Goal: Task Accomplishment & Management: Complete application form

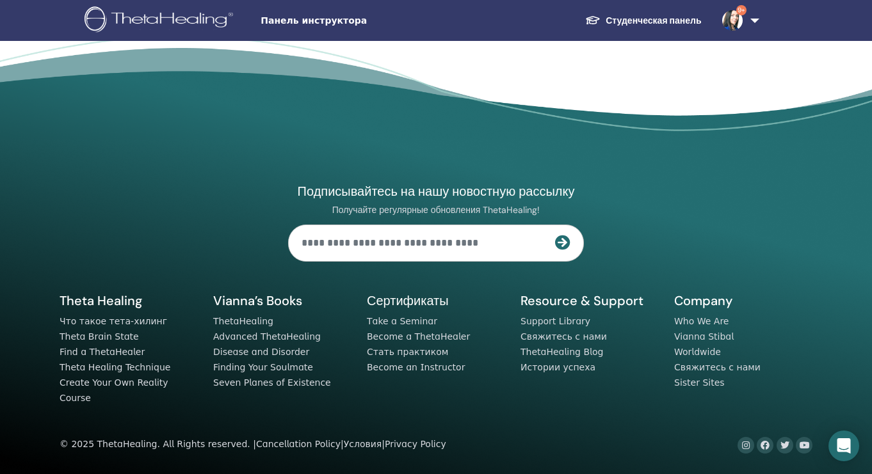
click at [734, 19] on img at bounding box center [732, 20] width 20 height 20
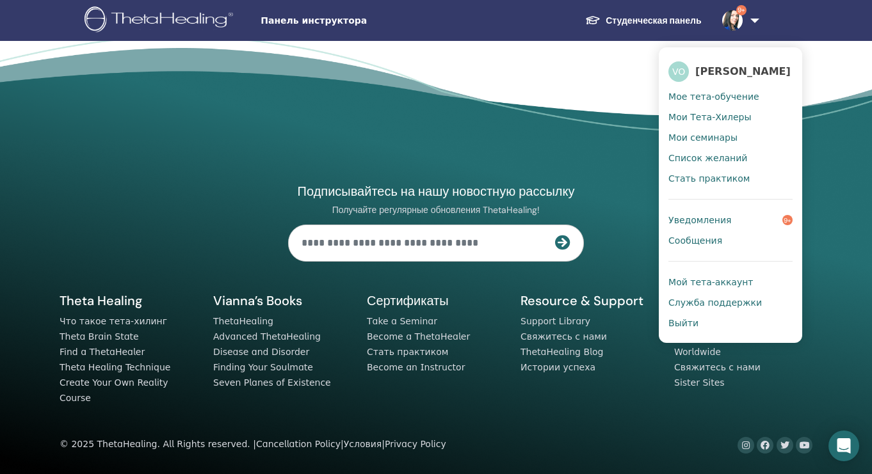
click at [666, 16] on link "Студенческая панель" at bounding box center [643, 21] width 136 height 24
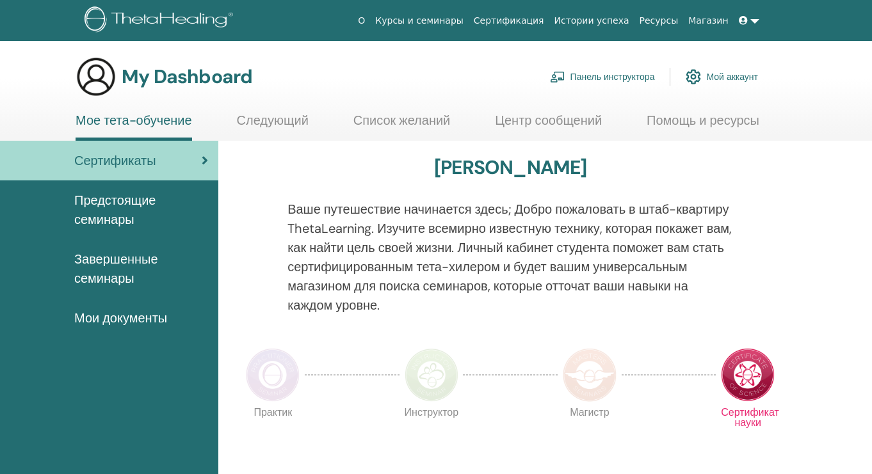
click at [667, 17] on link "Ресурсы" at bounding box center [658, 21] width 49 height 24
click at [598, 76] on link "Панель инструктора" at bounding box center [602, 77] width 105 height 28
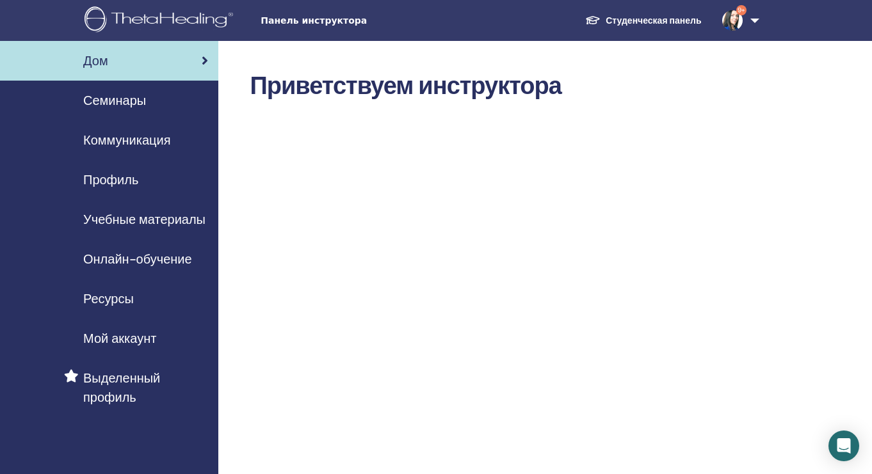
click at [120, 176] on span "Профиль" at bounding box center [110, 179] width 55 height 19
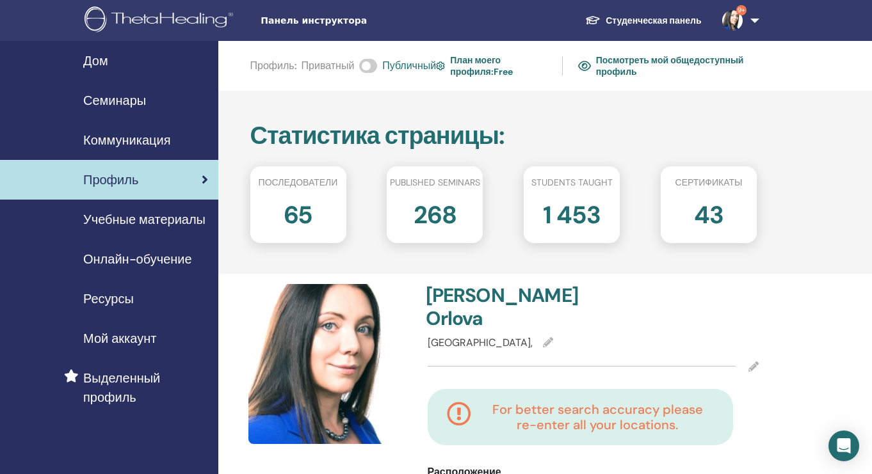
click at [575, 195] on h2 "1 453" at bounding box center [572, 213] width 58 height 36
click at [572, 215] on h2 "1 453" at bounding box center [572, 213] width 58 height 36
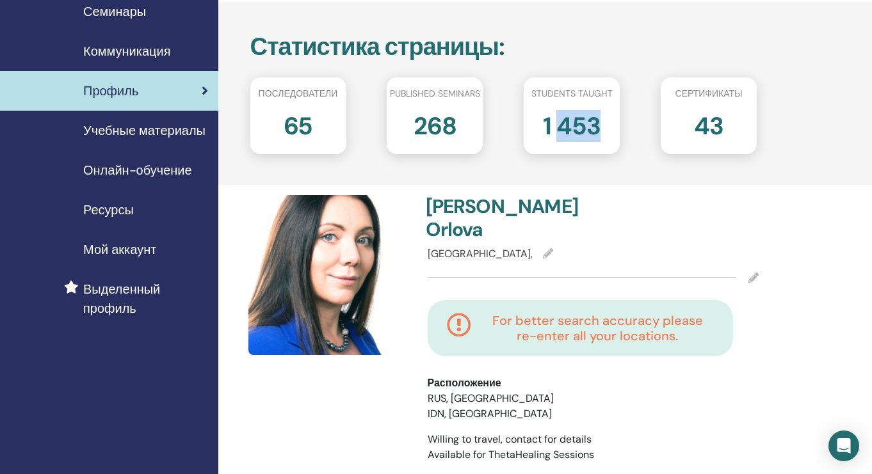
scroll to position [97, 0]
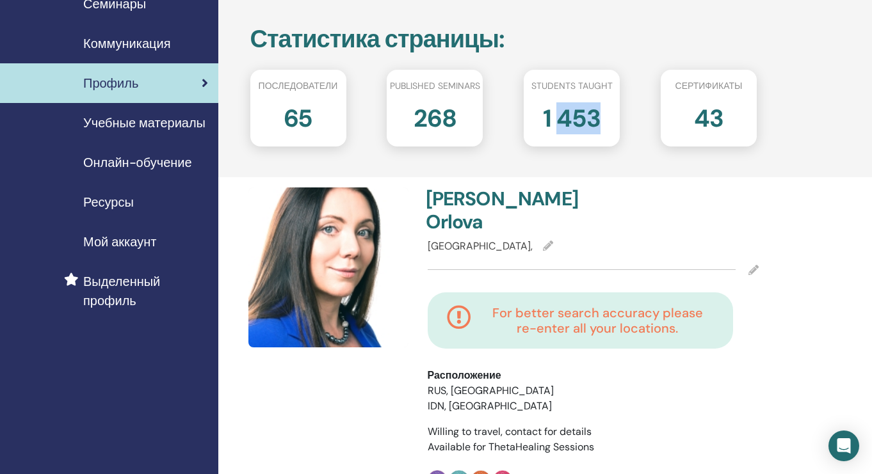
click at [567, 163] on div "Статистика страницы : Последователи 65 Published seminars 268 Students taught 1…" at bounding box center [545, 85] width 654 height 183
click at [446, 131] on h2 "268" at bounding box center [435, 116] width 43 height 36
click at [302, 119] on h2 "65" at bounding box center [298, 116] width 29 height 36
click at [325, 127] on div "65" at bounding box center [298, 123] width 115 height 51
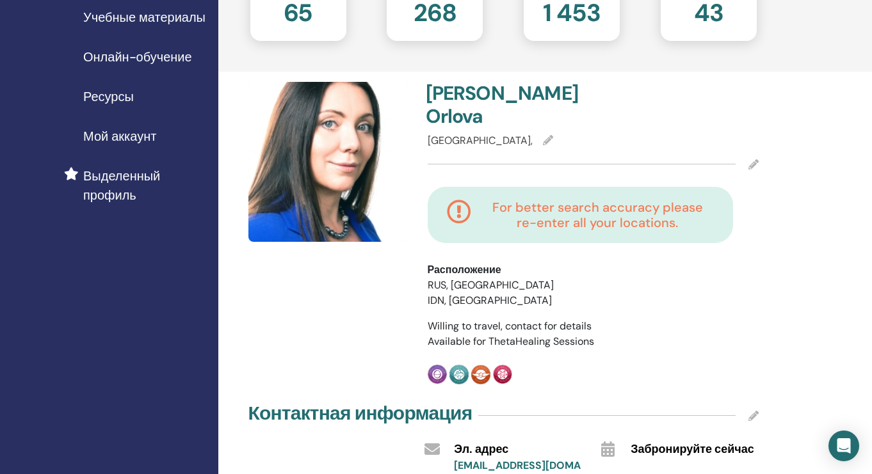
scroll to position [206, 0]
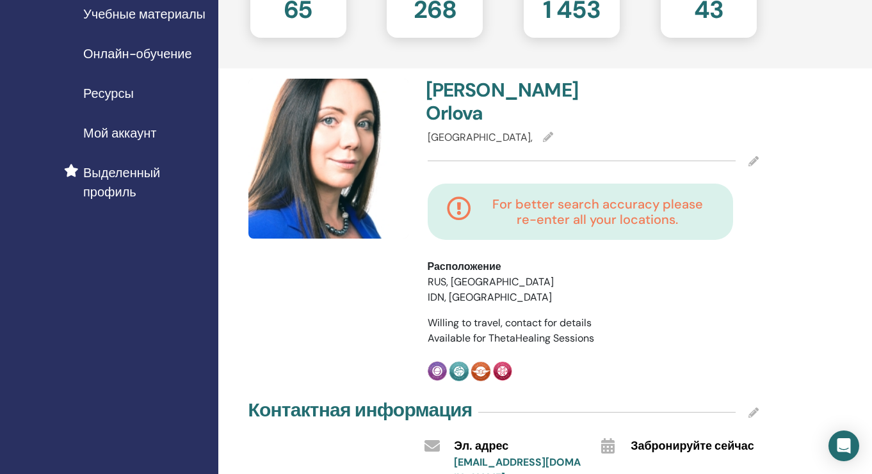
click at [758, 156] on icon at bounding box center [753, 161] width 10 height 10
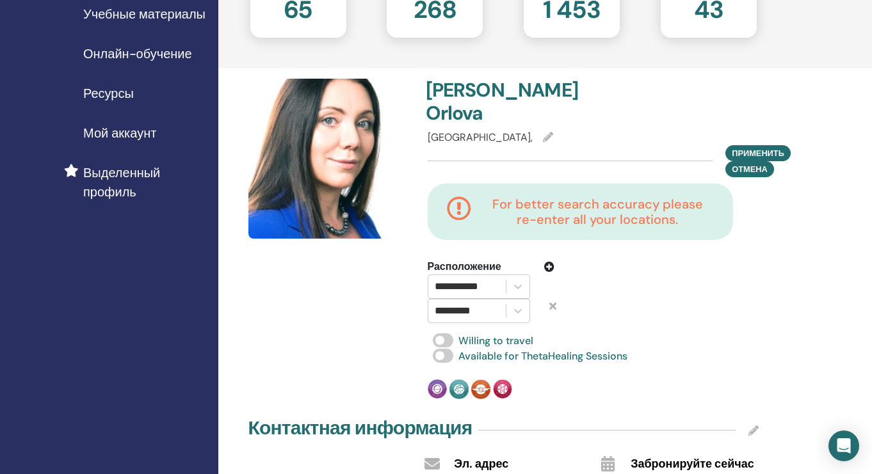
click at [543, 132] on icon at bounding box center [548, 137] width 10 height 10
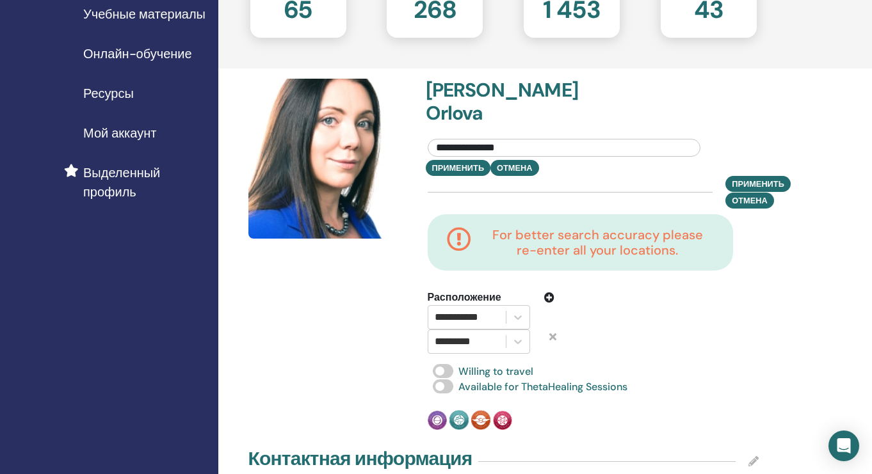
drag, startPoint x: 512, startPoint y: 121, endPoint x: 382, endPoint y: 133, distance: 130.5
click at [382, 133] on div "**********" at bounding box center [504, 255] width 526 height 352
click at [433, 139] on input "**********" at bounding box center [564, 148] width 273 height 18
click at [444, 139] on input "**********" at bounding box center [564, 148] width 273 height 18
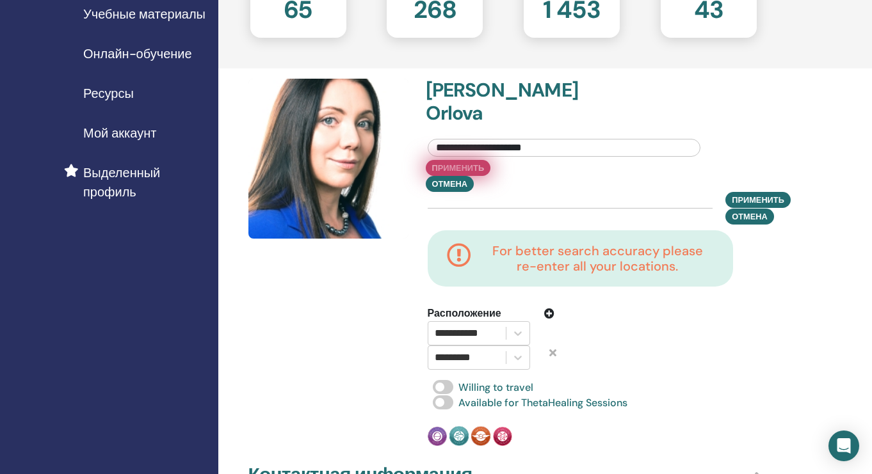
type input "**********"
click at [458, 160] on button "Применить" at bounding box center [458, 168] width 65 height 16
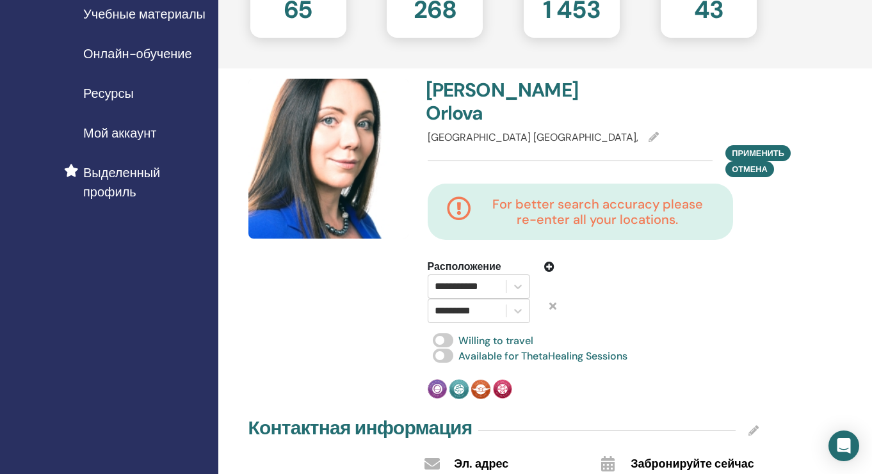
click at [469, 131] on span "Moscow St. Petersburg," at bounding box center [533, 137] width 211 height 13
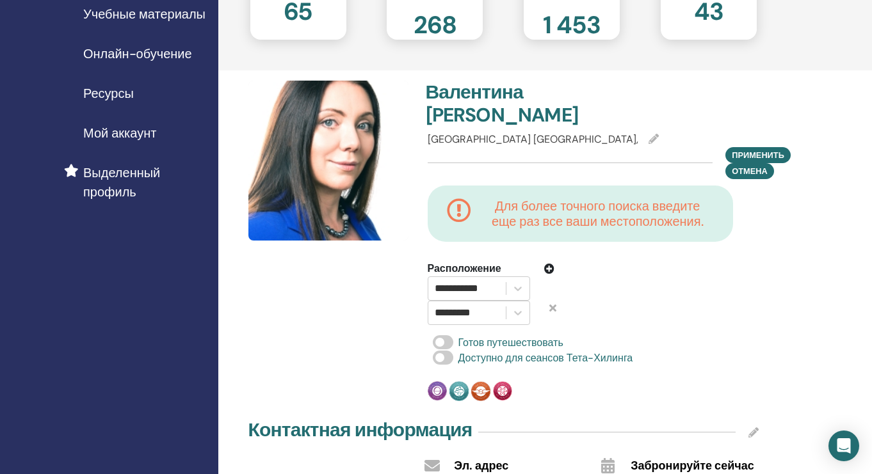
click at [548, 266] on icon at bounding box center [549, 269] width 10 height 10
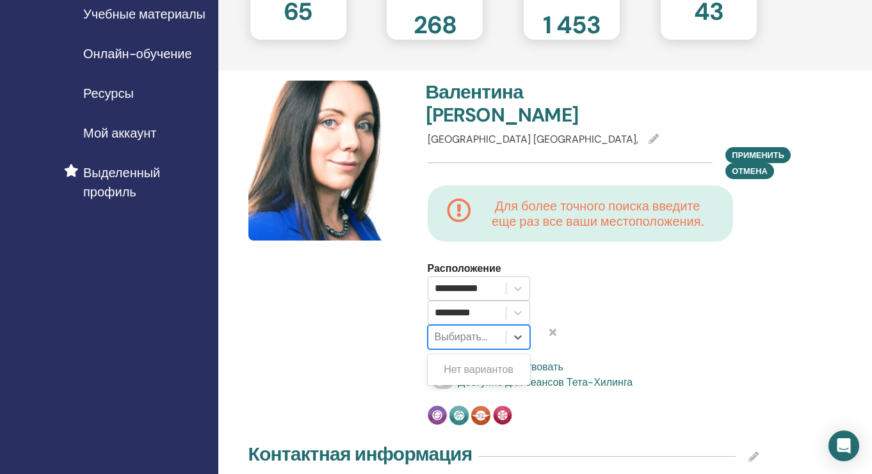
click at [464, 336] on div at bounding box center [467, 337] width 65 height 18
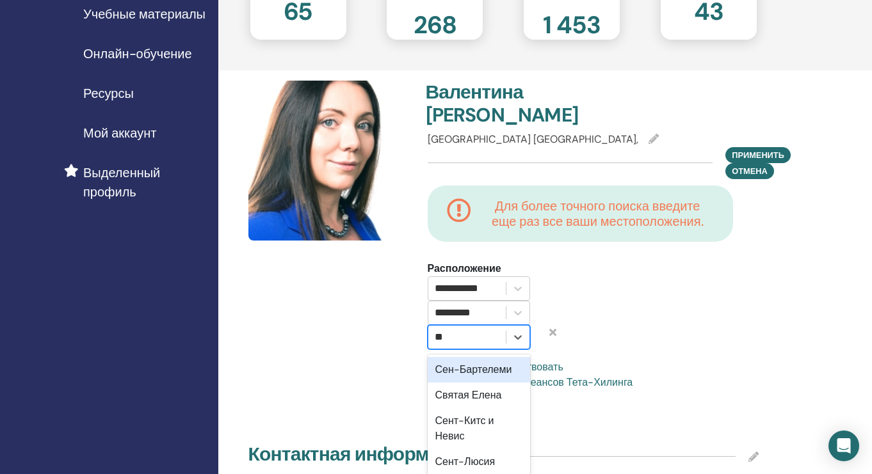
type input "*"
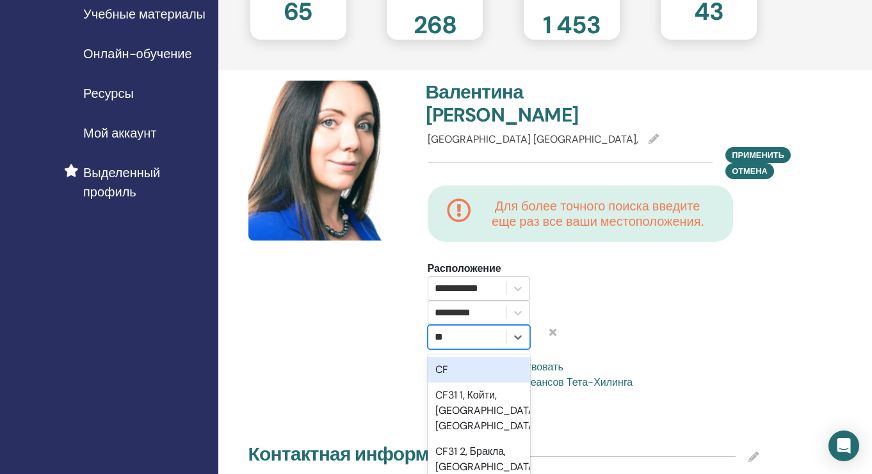
type input "*"
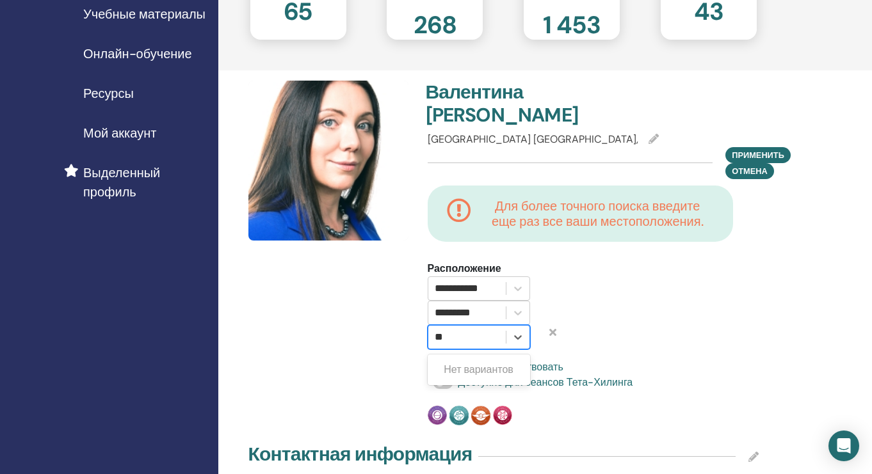
type input "*"
type input "*****"
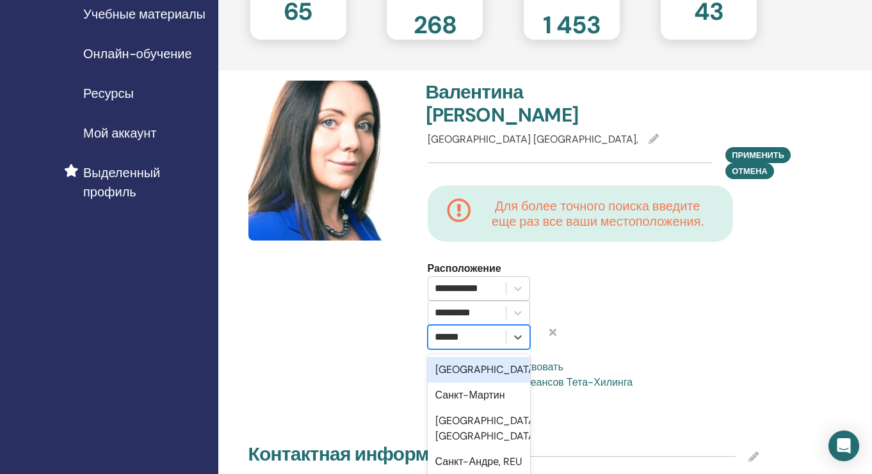
click at [477, 371] on font "Санкт-Петербург" at bounding box center [486, 369] width 103 height 13
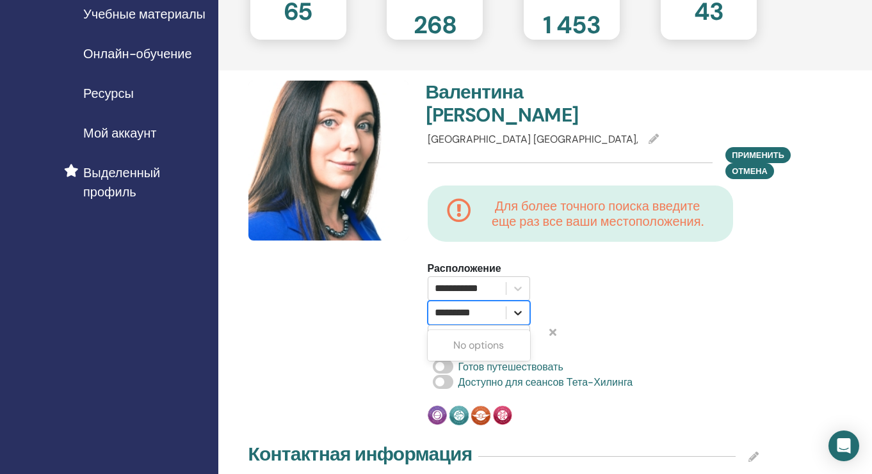
click at [520, 314] on icon at bounding box center [518, 313] width 13 height 13
click at [601, 298] on div at bounding box center [637, 305] width 146 height 88
click at [472, 308] on div at bounding box center [467, 313] width 65 height 18
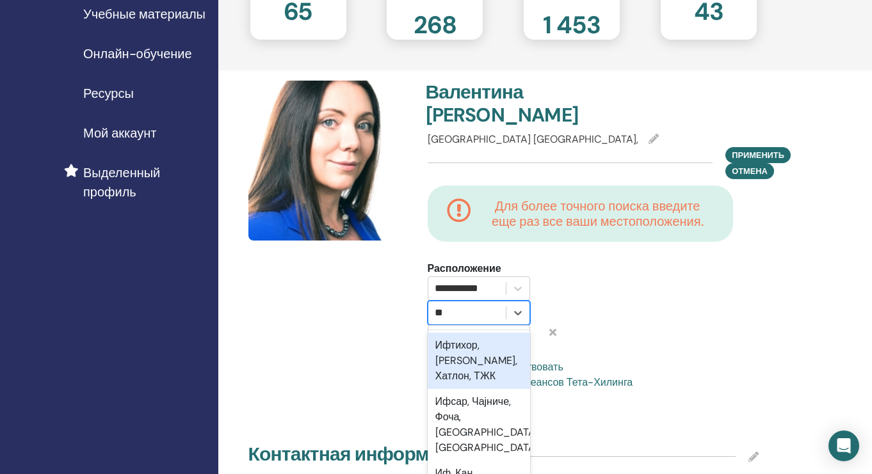
type input "*"
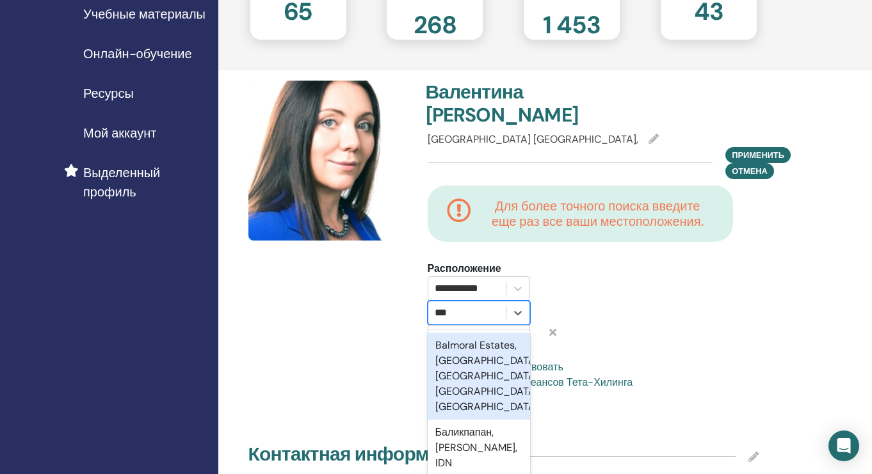
type input "****"
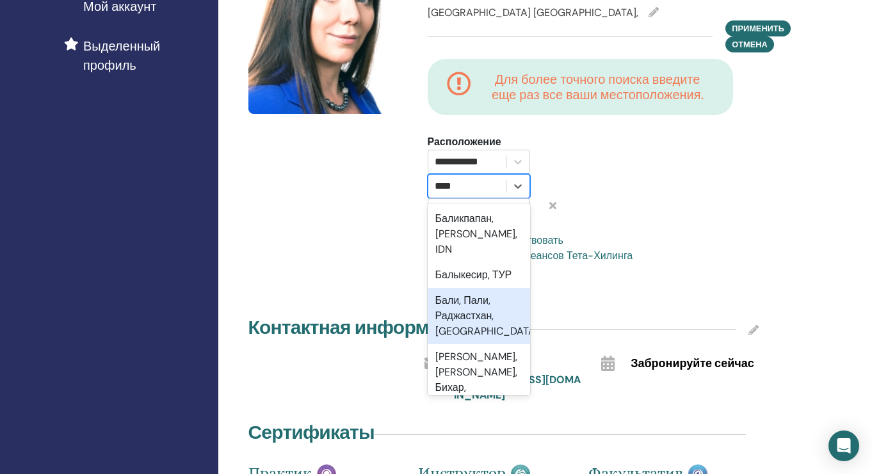
scroll to position [338, 0]
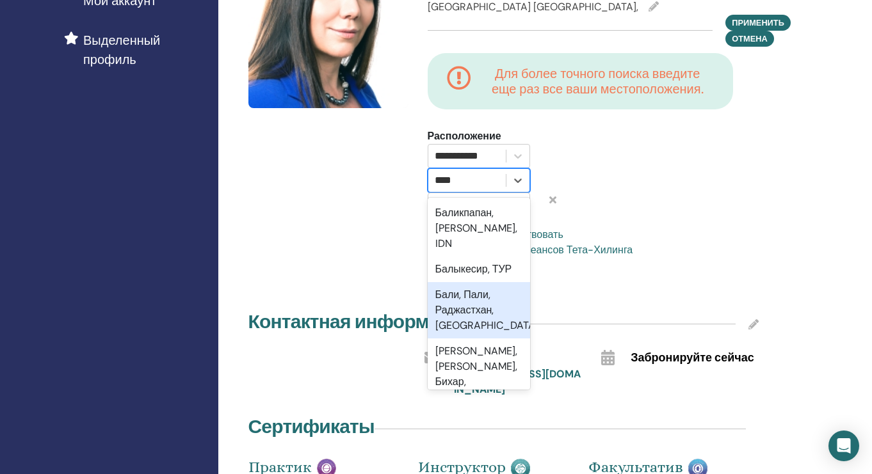
click at [444, 291] on font "Бали, Пали, Раджастхан, Индия" at bounding box center [486, 310] width 103 height 44
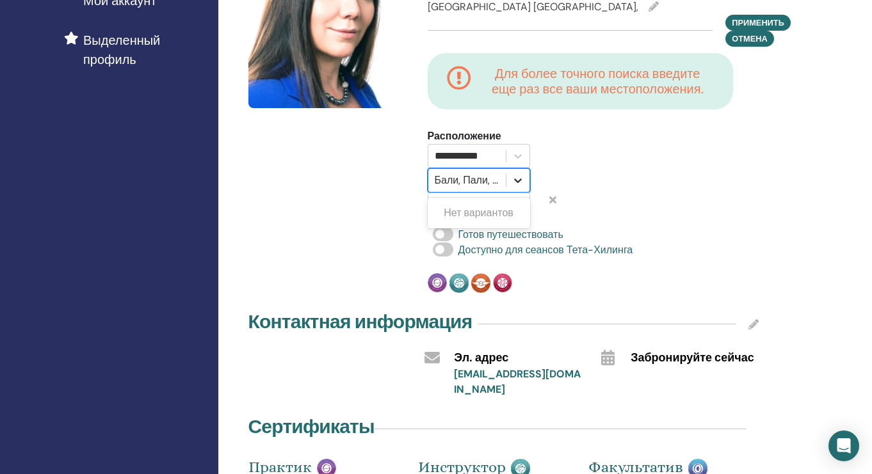
click at [517, 180] on icon at bounding box center [518, 180] width 13 height 13
click at [485, 183] on div at bounding box center [467, 181] width 65 height 18
click at [460, 177] on div at bounding box center [467, 181] width 65 height 18
click at [464, 174] on div at bounding box center [467, 181] width 65 height 18
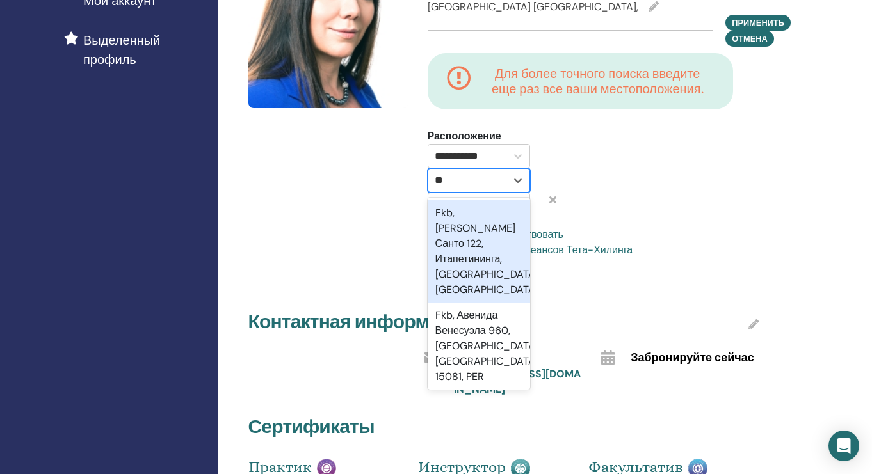
type input "*"
type input "****"
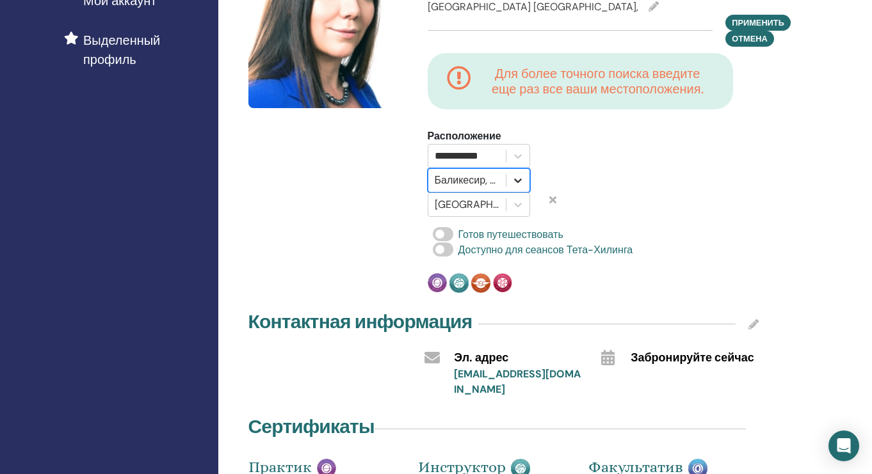
click at [519, 177] on icon at bounding box center [518, 180] width 13 height 13
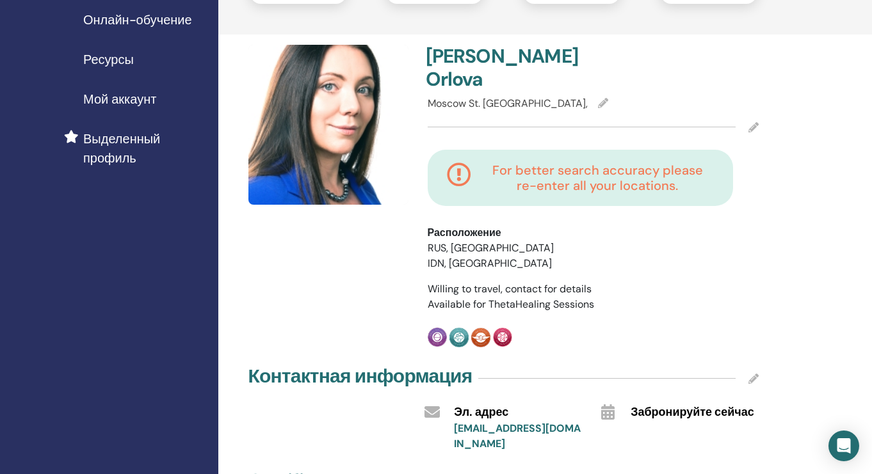
scroll to position [238, 0]
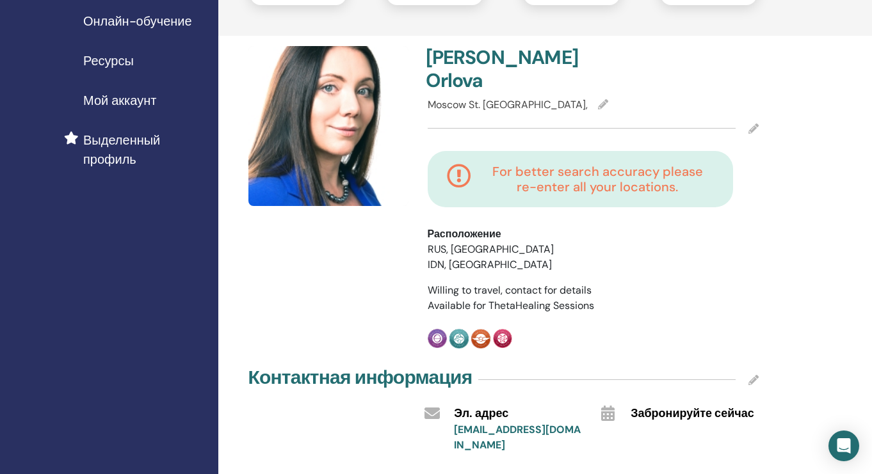
click at [598, 99] on icon at bounding box center [603, 104] width 10 height 10
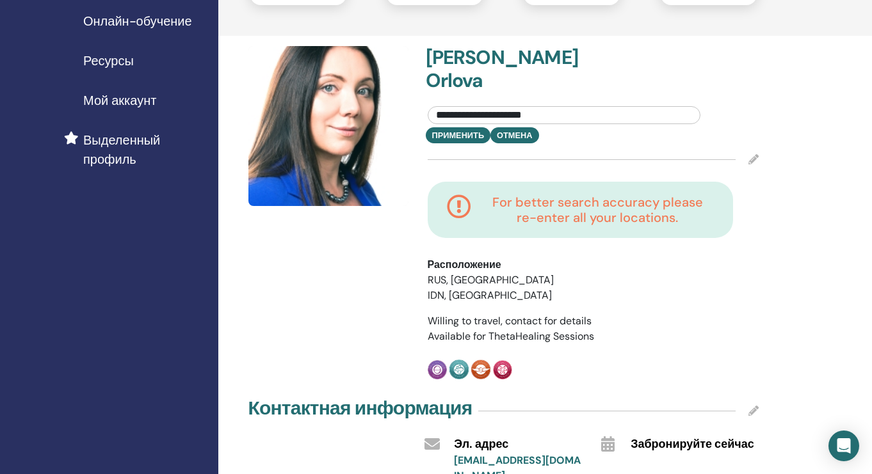
click at [575, 106] on input "**********" at bounding box center [564, 115] width 273 height 18
drag, startPoint x: 589, startPoint y: 94, endPoint x: 547, endPoint y: 88, distance: 42.7
click at [547, 106] on input "**********" at bounding box center [564, 115] width 273 height 18
type input "**********"
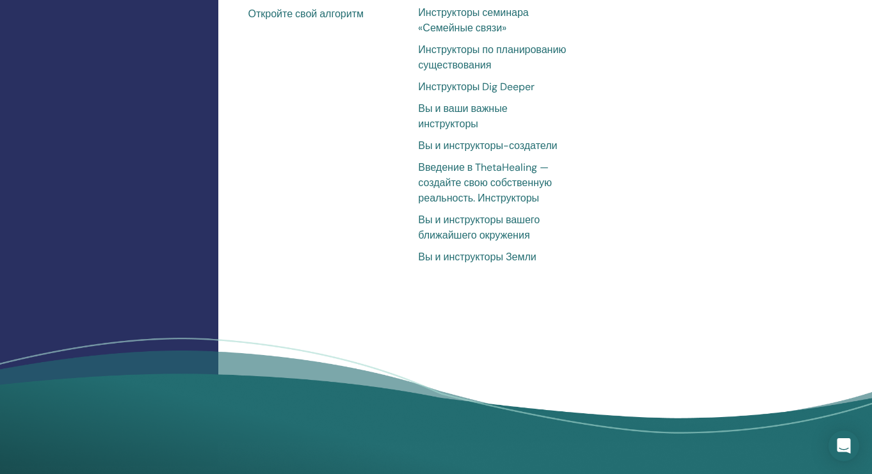
scroll to position [1264, 0]
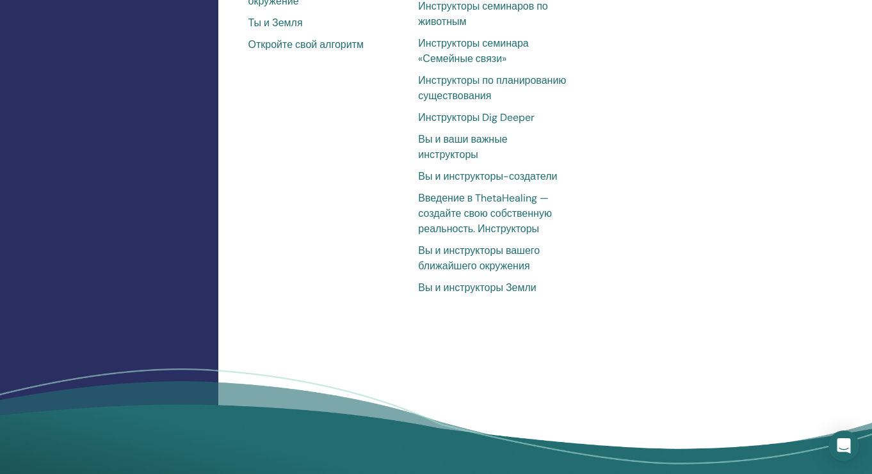
scroll to position [1227, 0]
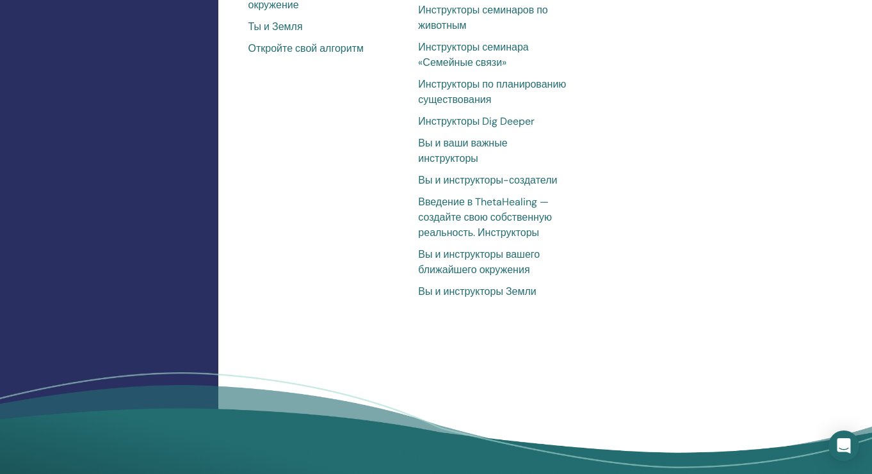
click at [458, 218] on font "Введение в ThetaHealing — создайте свою собственную реальность. Инструкторы" at bounding box center [485, 217] width 134 height 44
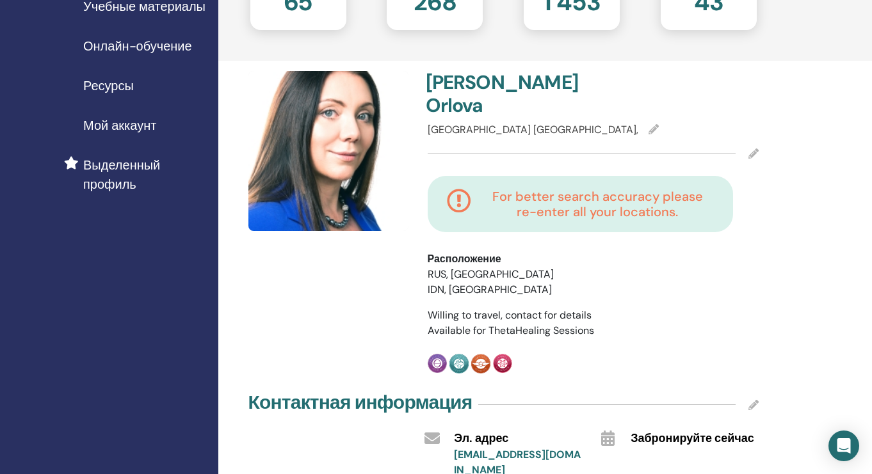
scroll to position [206, 0]
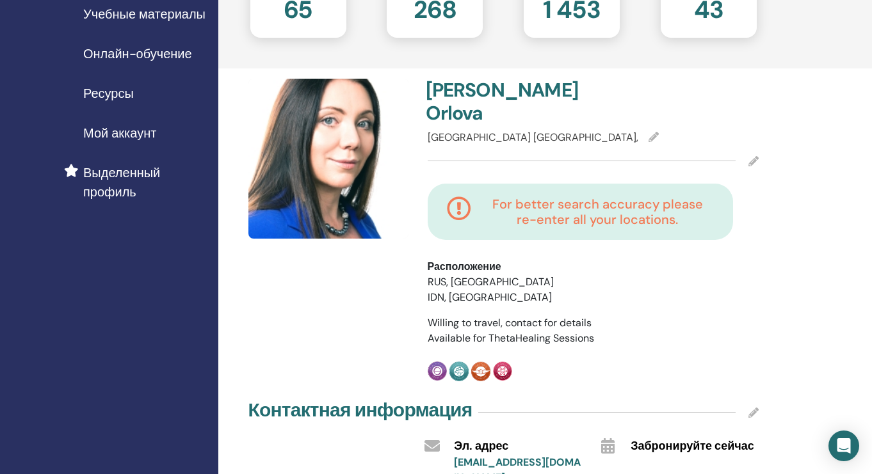
click at [121, 133] on span "Мой аккаунт" at bounding box center [119, 133] width 73 height 19
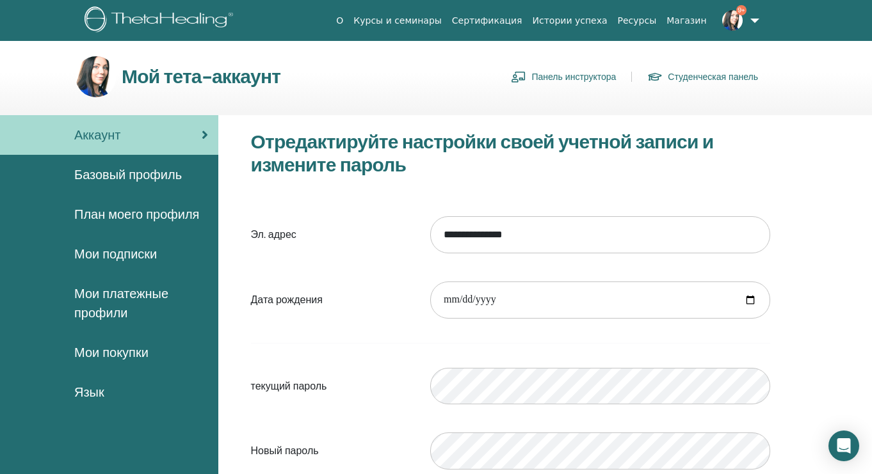
click at [133, 172] on span "Базовый профиль" at bounding box center [128, 174] width 108 height 19
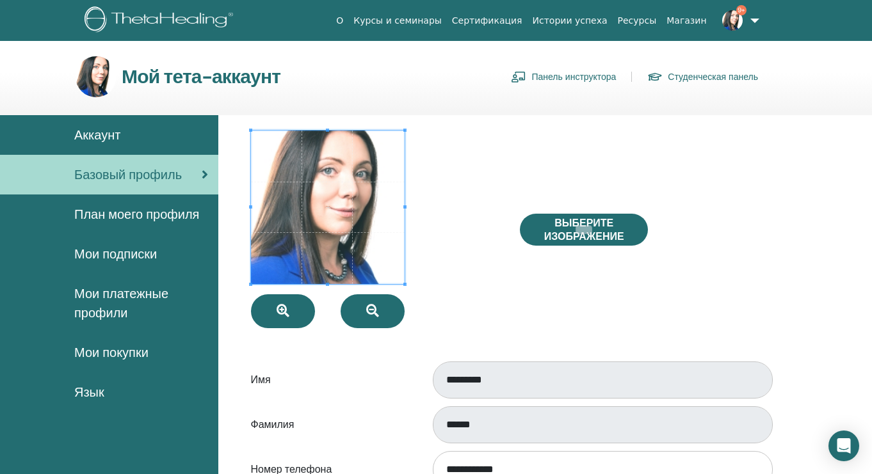
click at [586, 69] on link "Панель инструктора" at bounding box center [563, 77] width 105 height 20
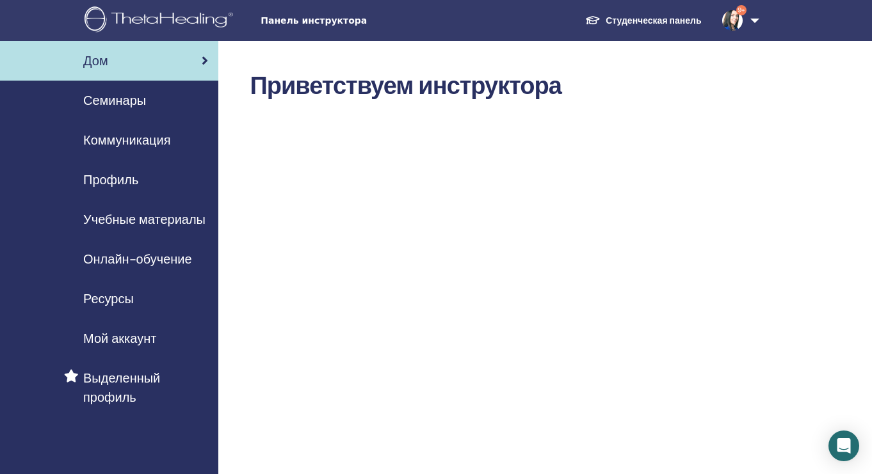
click at [161, 256] on span "Онлайн-обучение" at bounding box center [137, 259] width 109 height 19
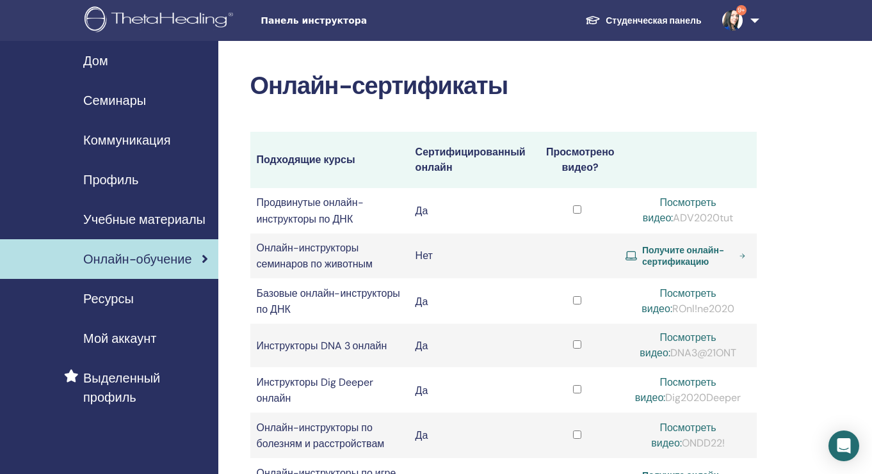
click at [127, 102] on span "Семинары" at bounding box center [114, 100] width 63 height 19
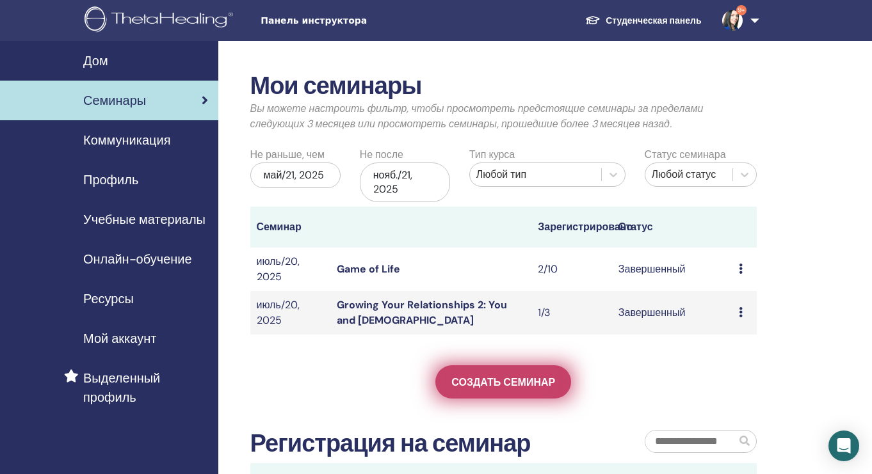
click at [518, 376] on span "Создать семинар" at bounding box center [503, 382] width 104 height 13
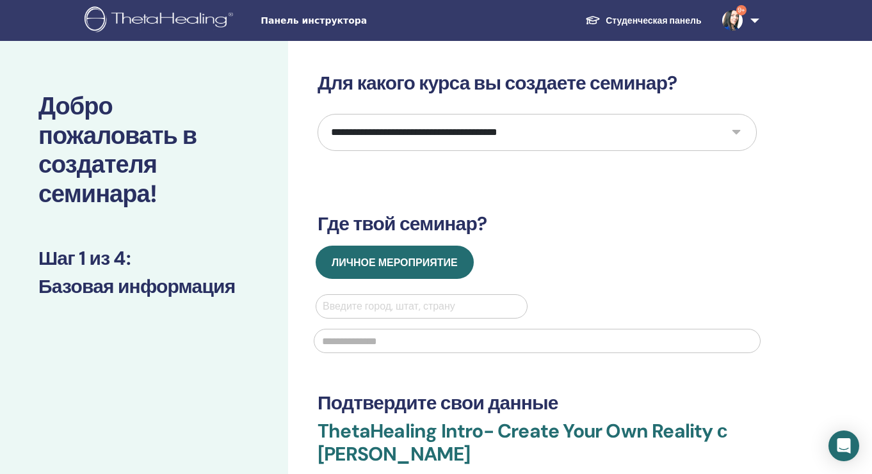
click at [538, 130] on select "**********" at bounding box center [537, 132] width 439 height 37
select select "**"
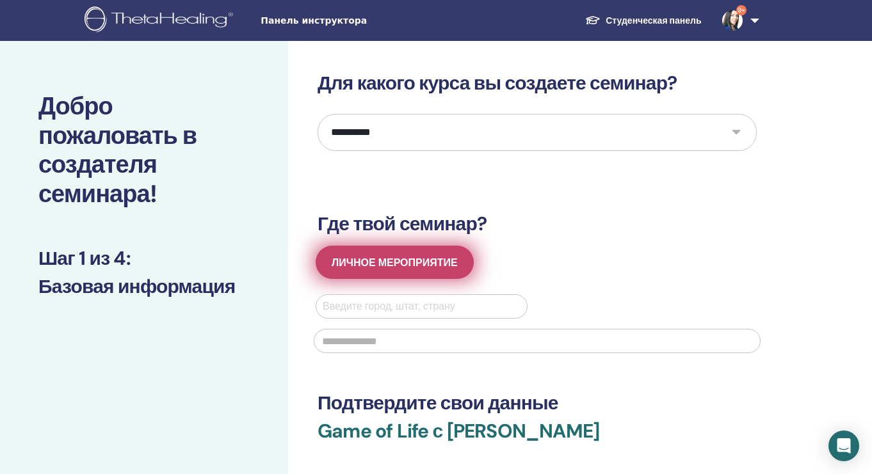
click at [407, 261] on span "Личное мероприятие" at bounding box center [395, 262] width 126 height 13
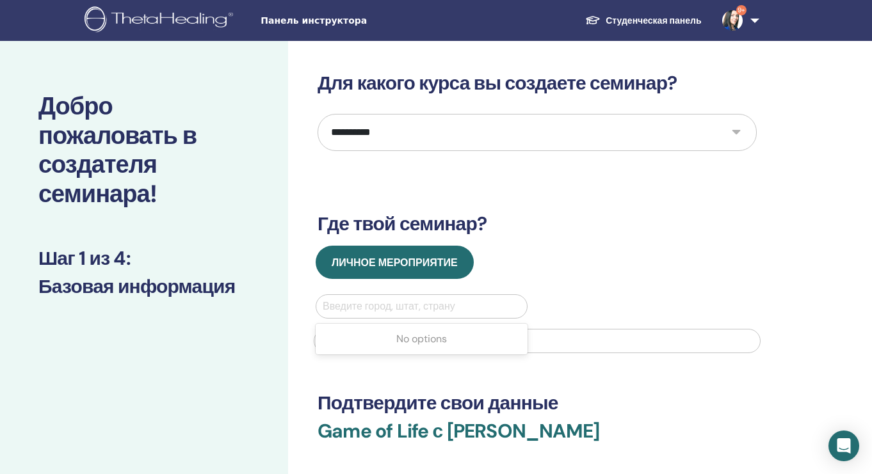
click at [387, 311] on div at bounding box center [422, 307] width 198 height 18
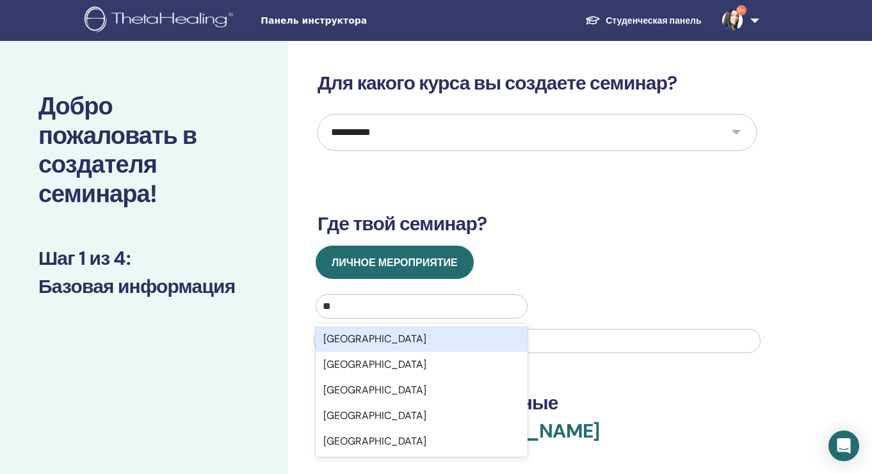
type input "***"
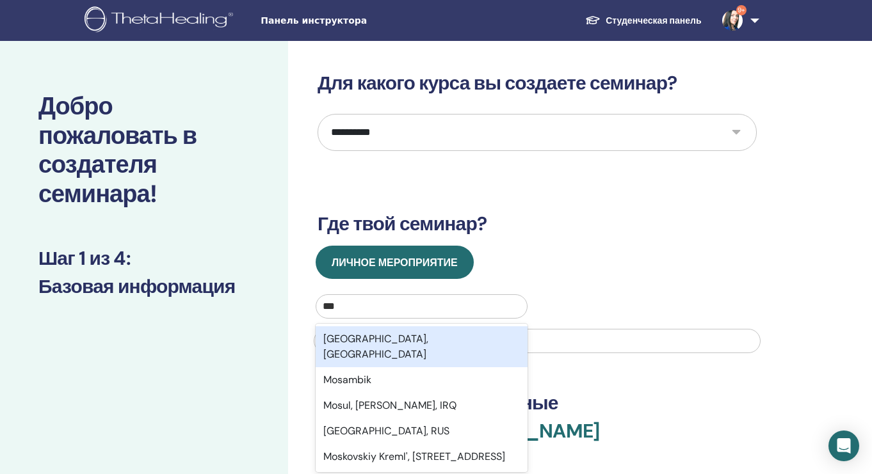
click at [395, 332] on div "[GEOGRAPHIC_DATA], [GEOGRAPHIC_DATA]" at bounding box center [422, 347] width 212 height 41
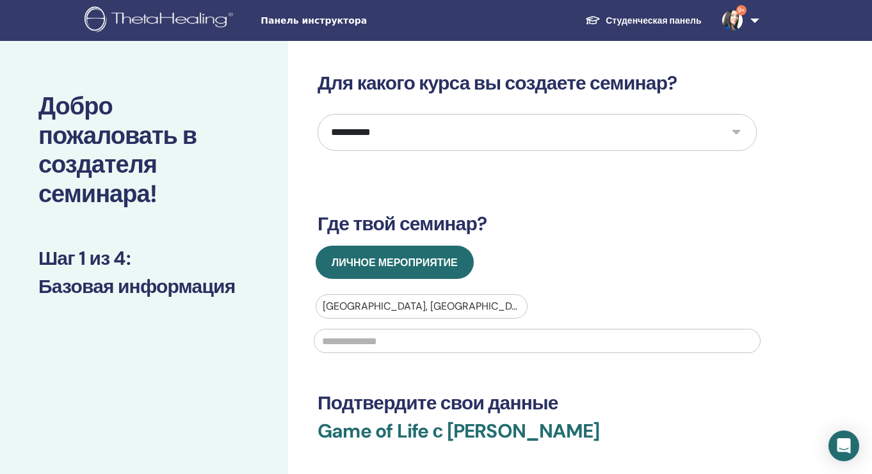
click at [403, 344] on input "text" at bounding box center [537, 341] width 447 height 24
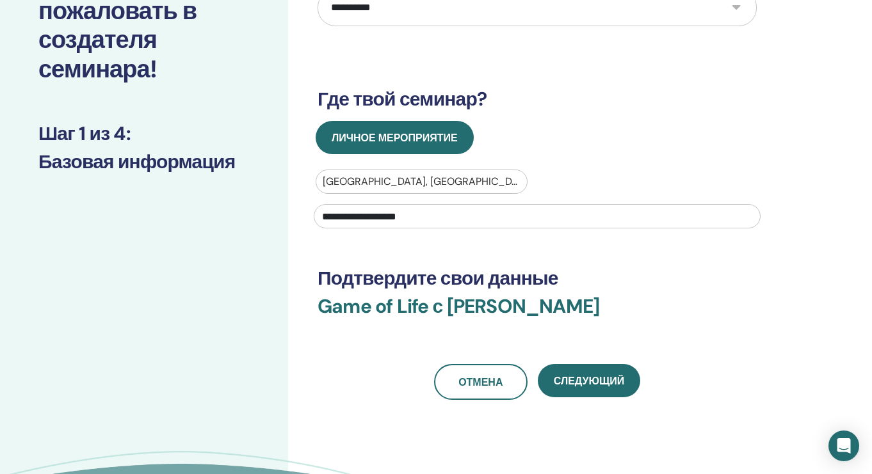
scroll to position [150, 0]
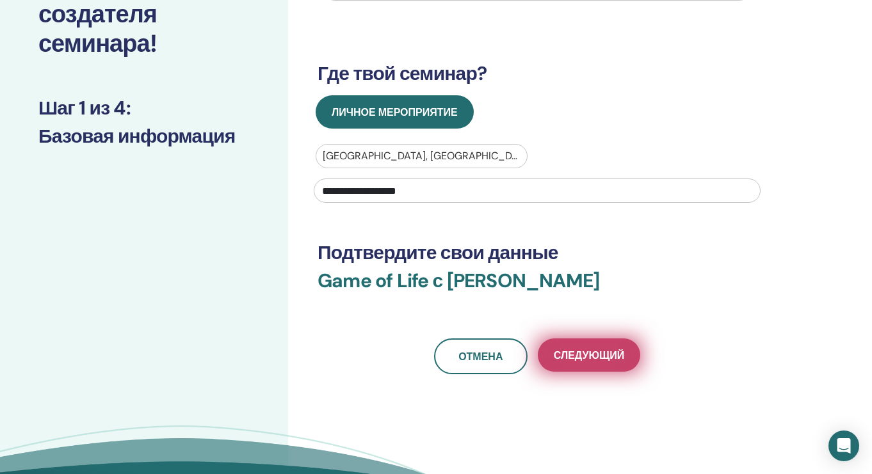
type input "**********"
click at [601, 355] on span "Следующий" at bounding box center [589, 355] width 70 height 13
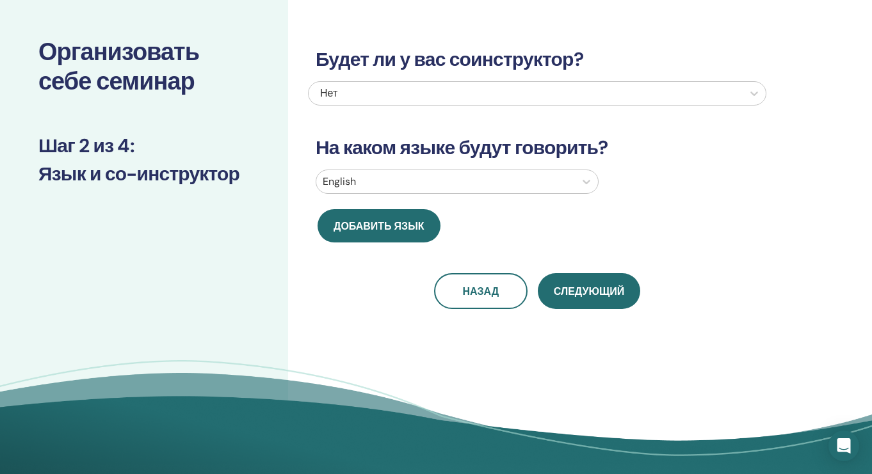
scroll to position [0, 0]
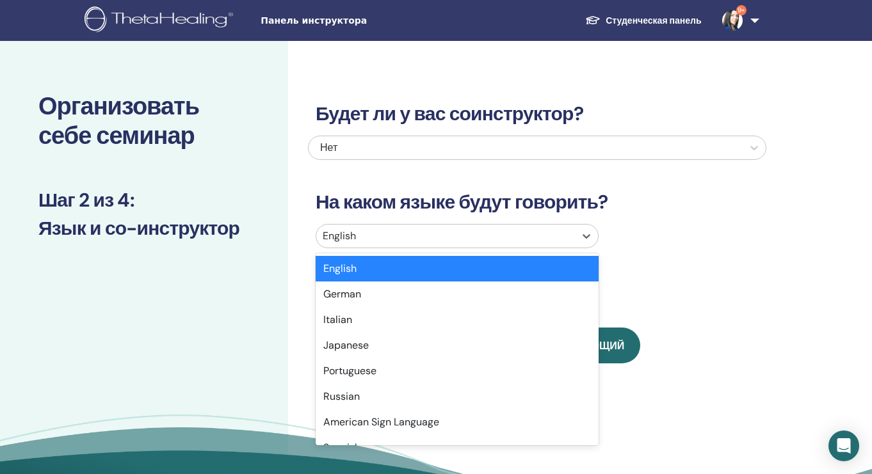
click at [575, 236] on div "English" at bounding box center [445, 236] width 259 height 23
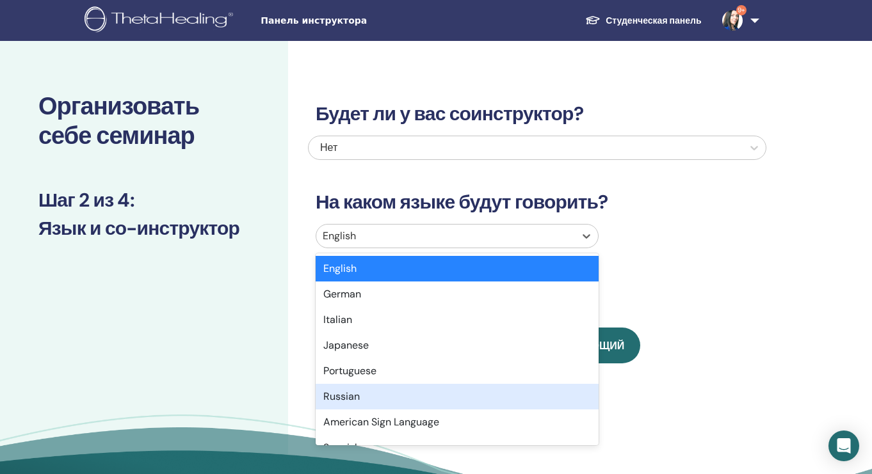
click at [431, 394] on div "Russian" at bounding box center [457, 397] width 283 height 26
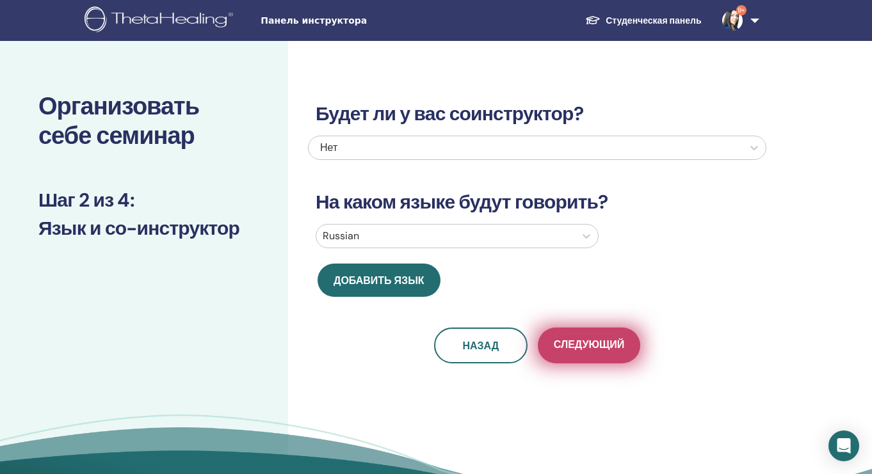
click at [587, 347] on span "Следующий" at bounding box center [589, 346] width 70 height 16
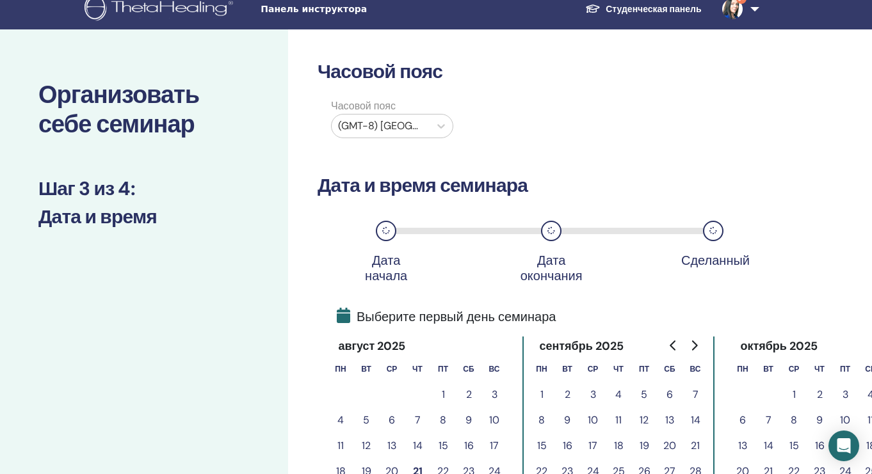
scroll to position [13, 0]
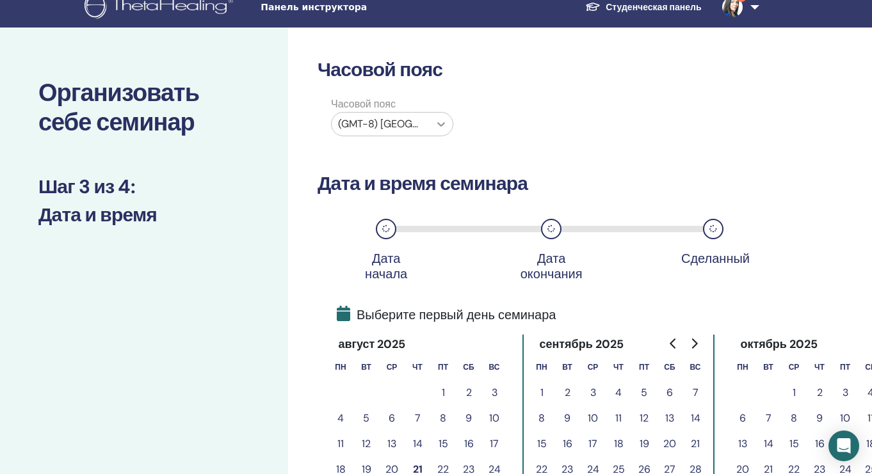
click at [435, 118] on icon at bounding box center [441, 124] width 13 height 13
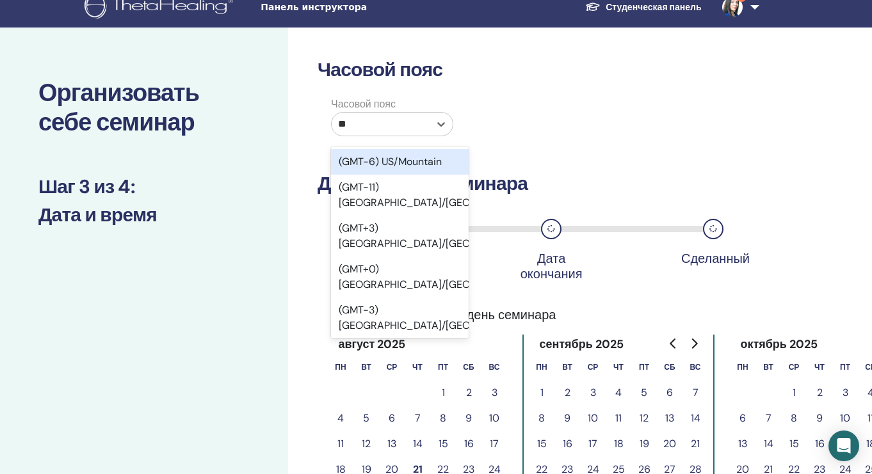
type input "***"
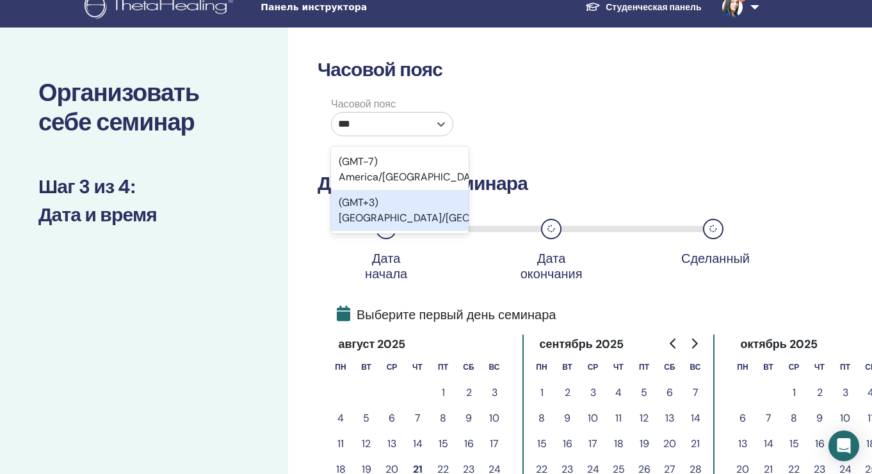
click at [409, 199] on div "(GMT+3) Europe/Moscow" at bounding box center [400, 210] width 138 height 41
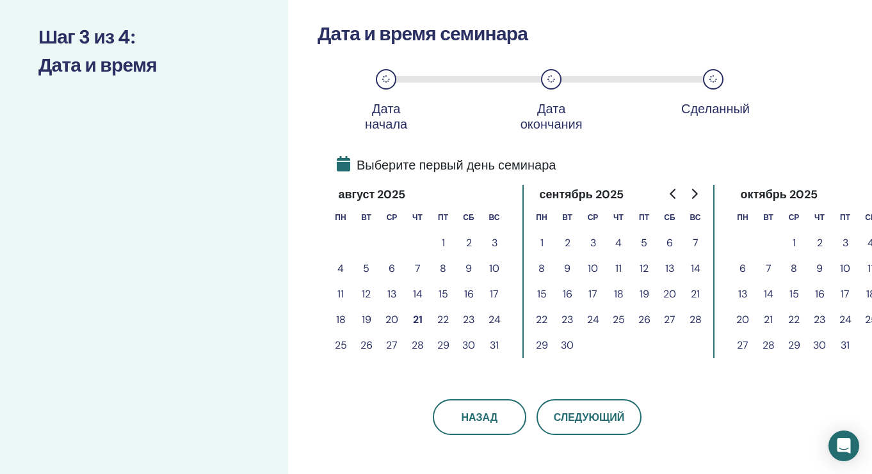
scroll to position [165, 4]
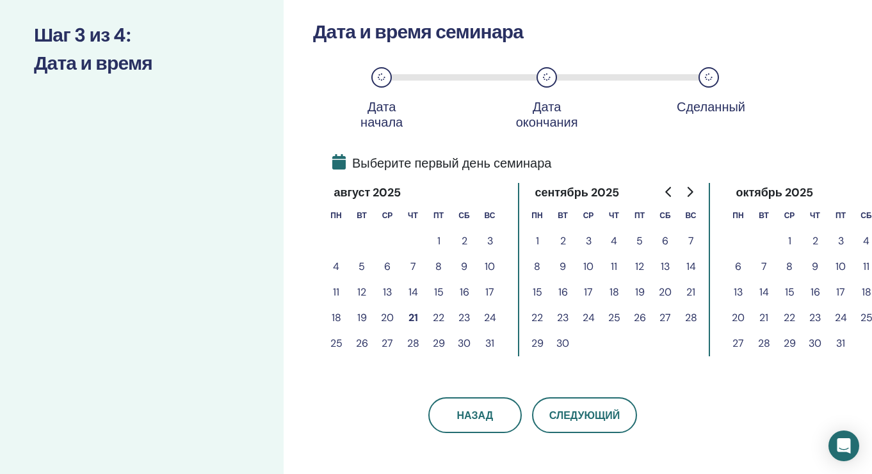
click at [416, 316] on button "21" at bounding box center [413, 318] width 26 height 26
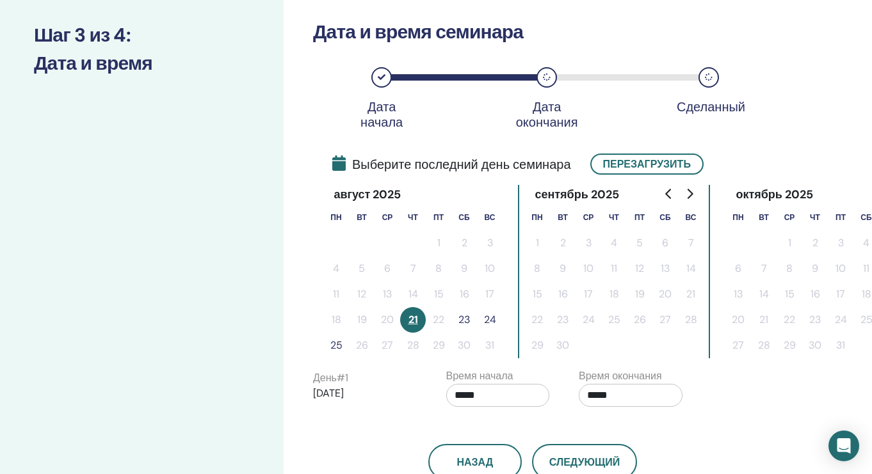
click at [488, 319] on button "24" at bounding box center [490, 320] width 26 height 26
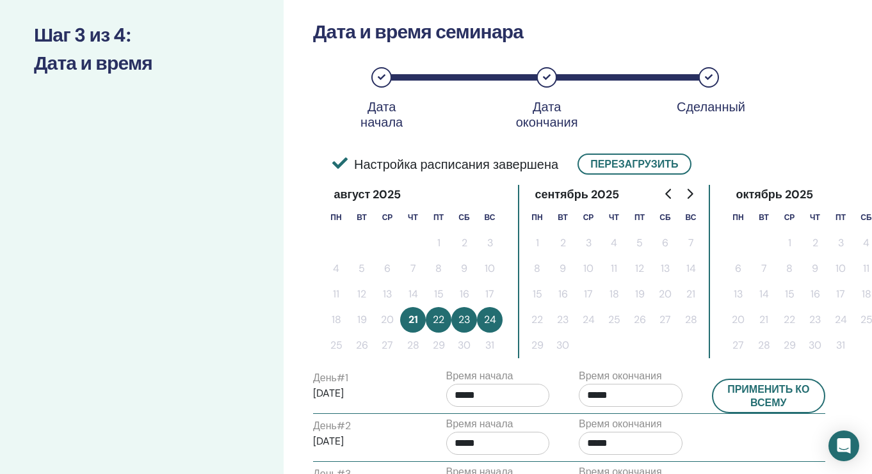
click at [417, 321] on button "21" at bounding box center [413, 320] width 26 height 26
click at [439, 322] on button "22" at bounding box center [439, 320] width 26 height 26
click at [412, 313] on button "21" at bounding box center [413, 320] width 26 height 26
click at [432, 316] on button "22" at bounding box center [439, 320] width 26 height 26
click at [496, 311] on button "24" at bounding box center [490, 320] width 26 height 26
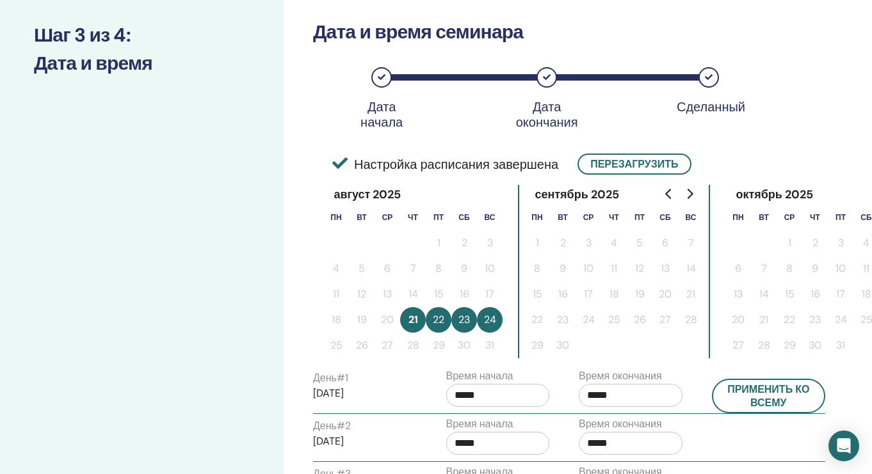
click at [473, 316] on button "23" at bounding box center [464, 320] width 26 height 26
click at [620, 167] on button "Перезагрузить" at bounding box center [633, 164] width 113 height 21
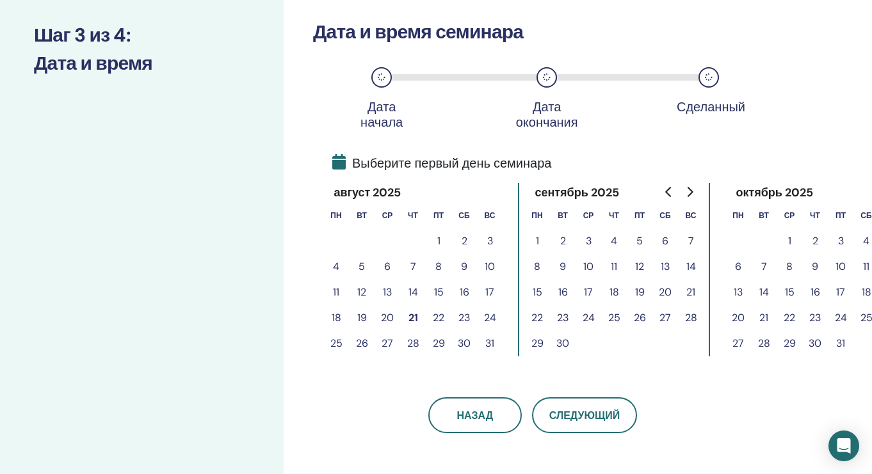
click at [437, 318] on button "22" at bounding box center [439, 318] width 26 height 26
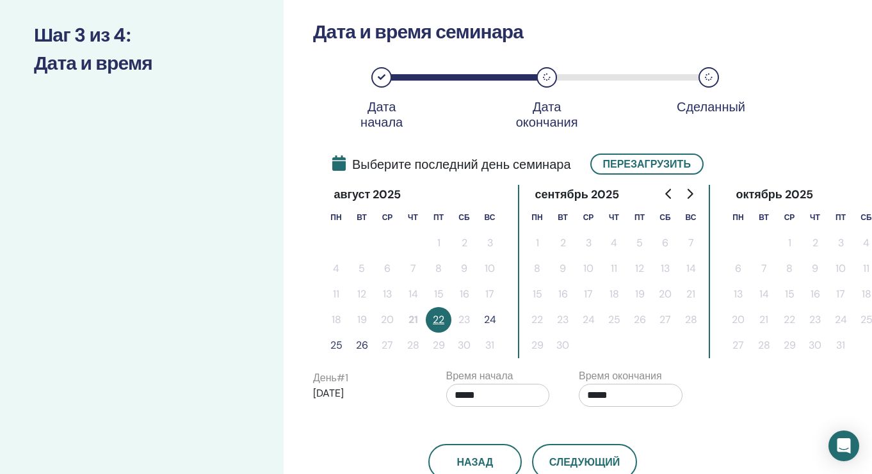
click at [490, 318] on button "24" at bounding box center [490, 320] width 26 height 26
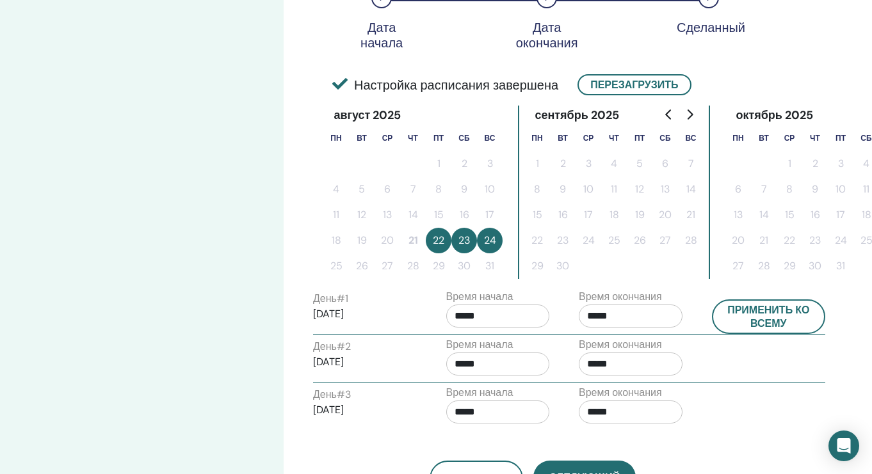
scroll to position [256, 4]
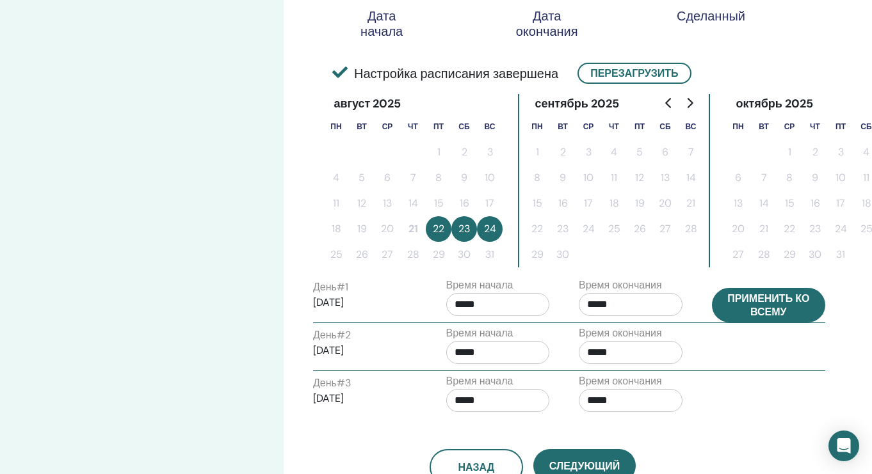
click at [766, 302] on button "Применить ко всему" at bounding box center [769, 305] width 114 height 35
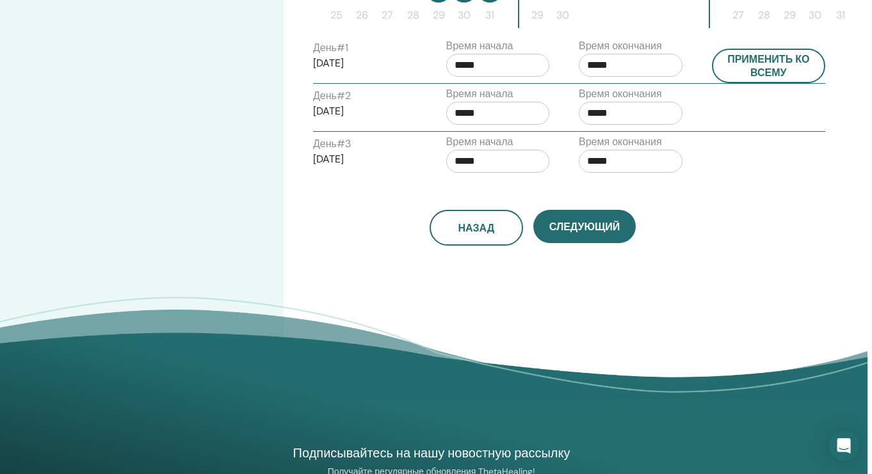
scroll to position [569, 4]
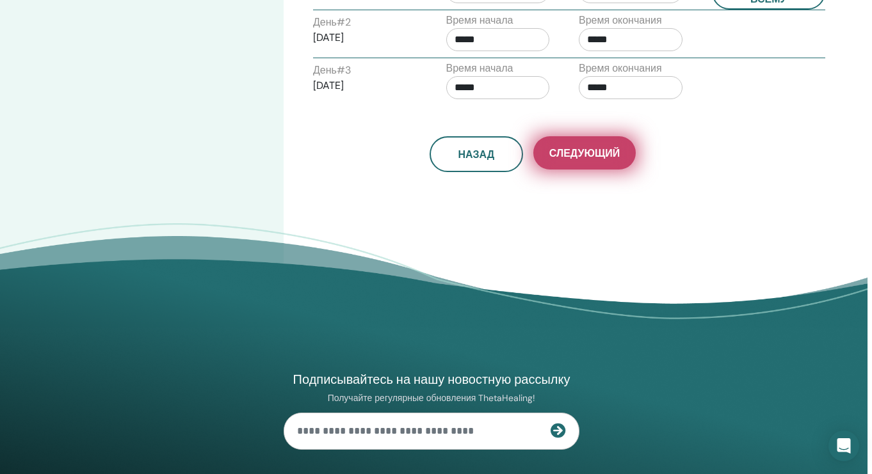
click at [596, 155] on span "Следующий" at bounding box center [584, 153] width 70 height 13
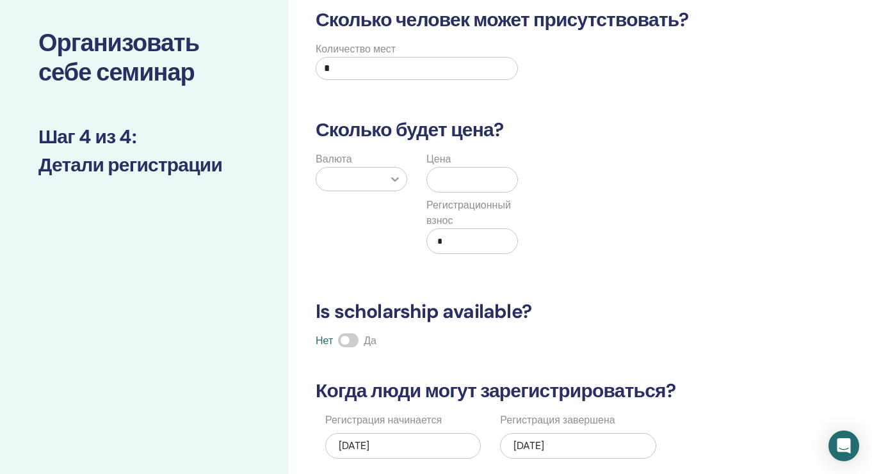
scroll to position [52, 0]
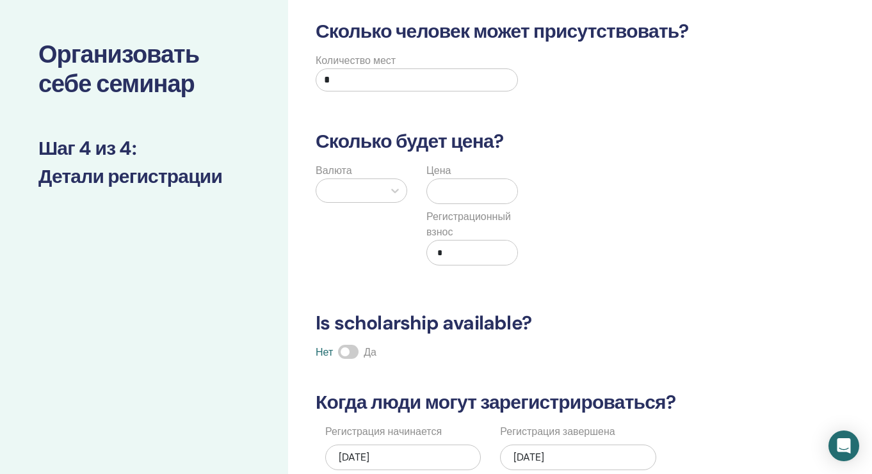
click at [385, 79] on input "*" at bounding box center [417, 80] width 202 height 23
type input "*"
click at [357, 190] on div at bounding box center [350, 191] width 54 height 18
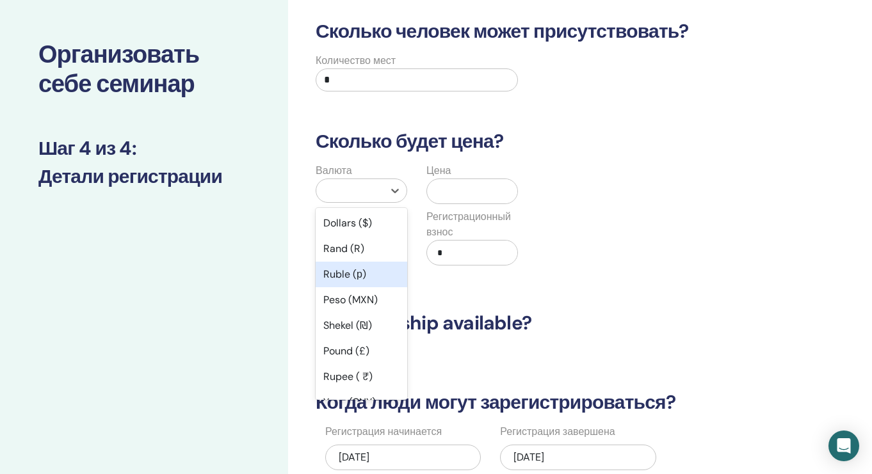
click at [353, 277] on div "Ruble (р)" at bounding box center [362, 275] width 92 height 26
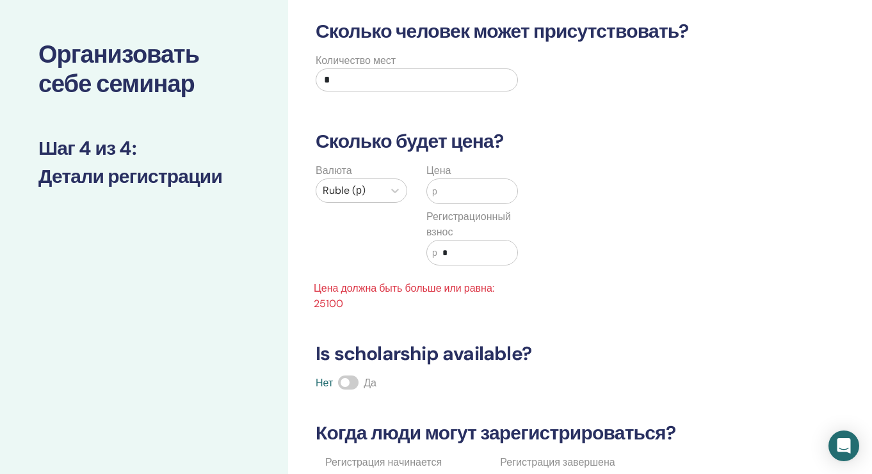
click at [461, 194] on input "text" at bounding box center [477, 191] width 80 height 24
type input "*****"
click at [458, 248] on input "*" at bounding box center [477, 253] width 80 height 24
type input "****"
click at [454, 191] on input "*****" at bounding box center [477, 191] width 80 height 24
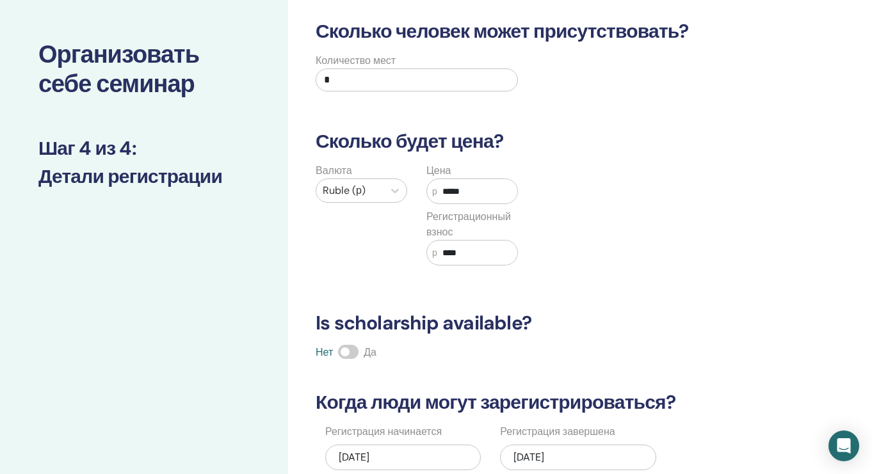
type input "*****"
click at [449, 254] on input "****" at bounding box center [477, 253] width 80 height 24
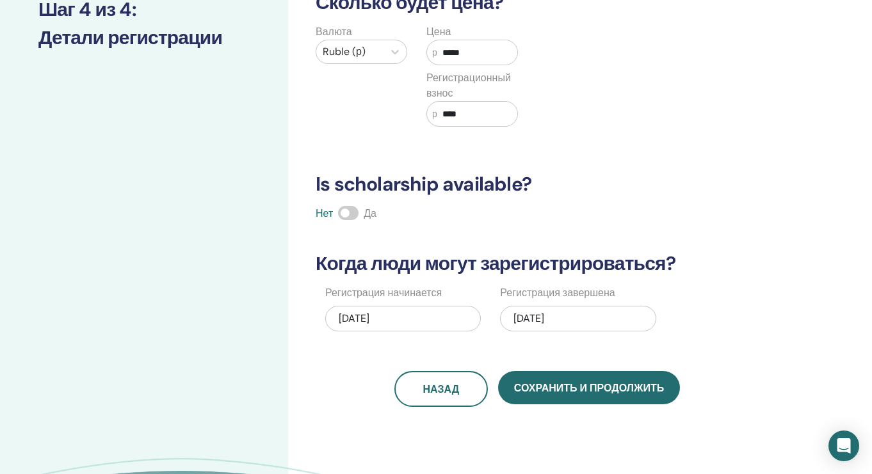
scroll to position [192, 0]
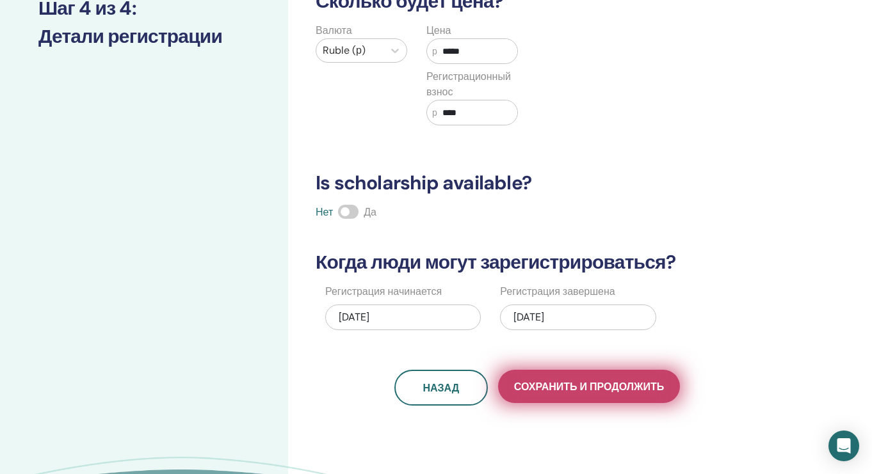
type input "****"
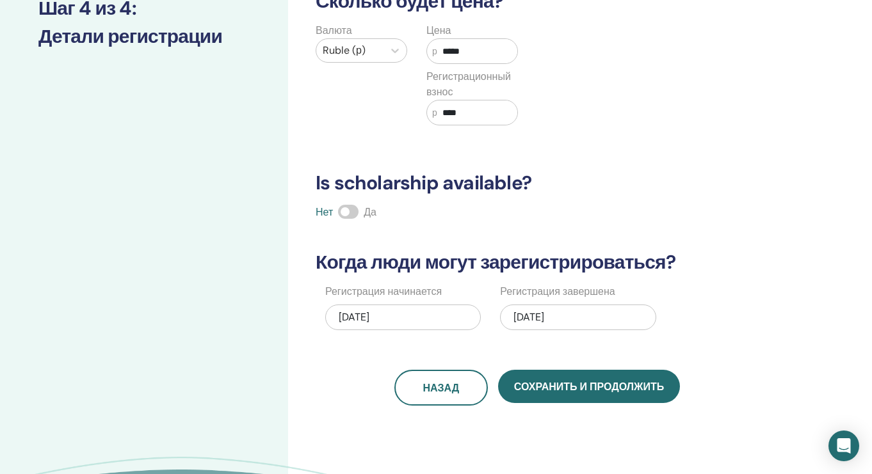
drag, startPoint x: 585, startPoint y: 385, endPoint x: 589, endPoint y: 265, distance: 120.4
click at [589, 265] on div "Сколько человек может присутствовать? Количество мест * Сколько будет цена? Вал…" at bounding box center [537, 143] width 458 height 526
click at [585, 323] on div "08/24/2025" at bounding box center [578, 318] width 156 height 26
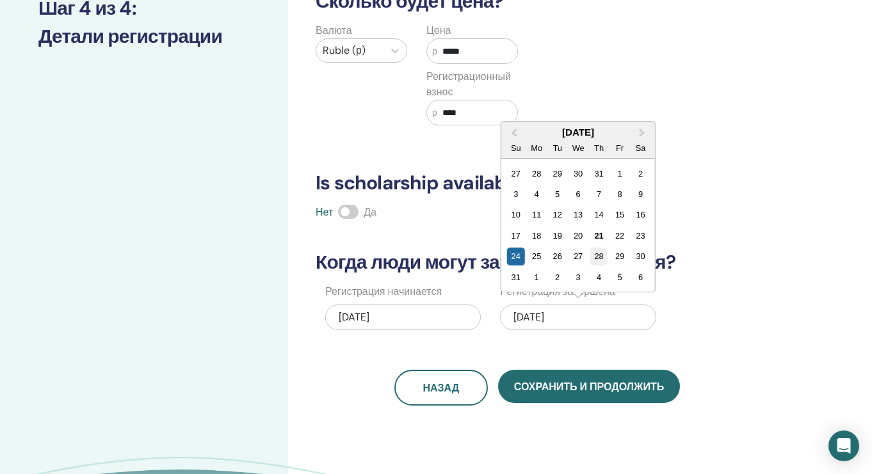
click at [592, 255] on div "28" at bounding box center [598, 256] width 17 height 17
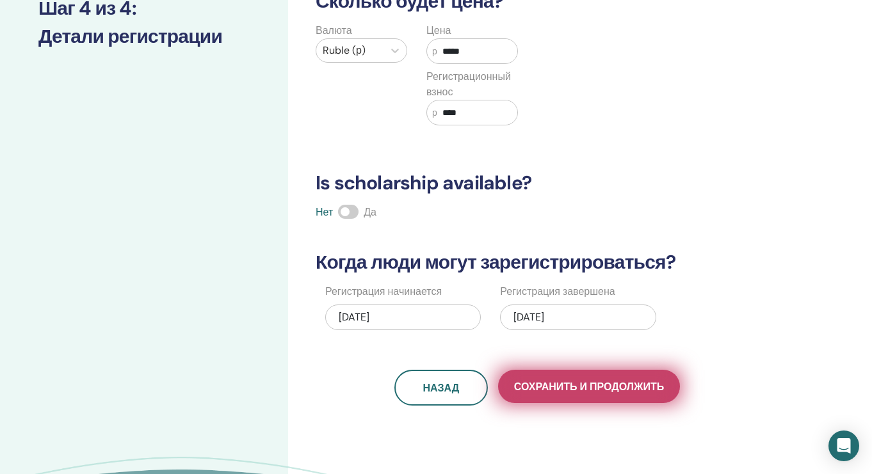
click at [583, 386] on span "Сохранить и продолжить" at bounding box center [589, 386] width 150 height 13
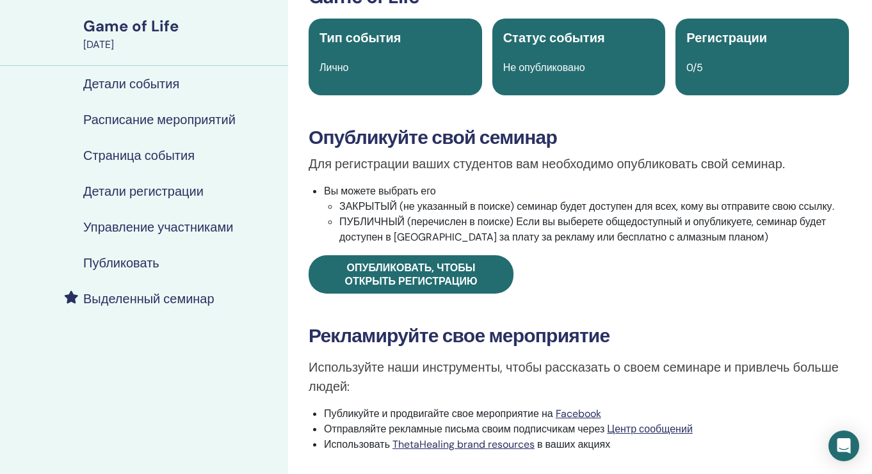
scroll to position [99, 0]
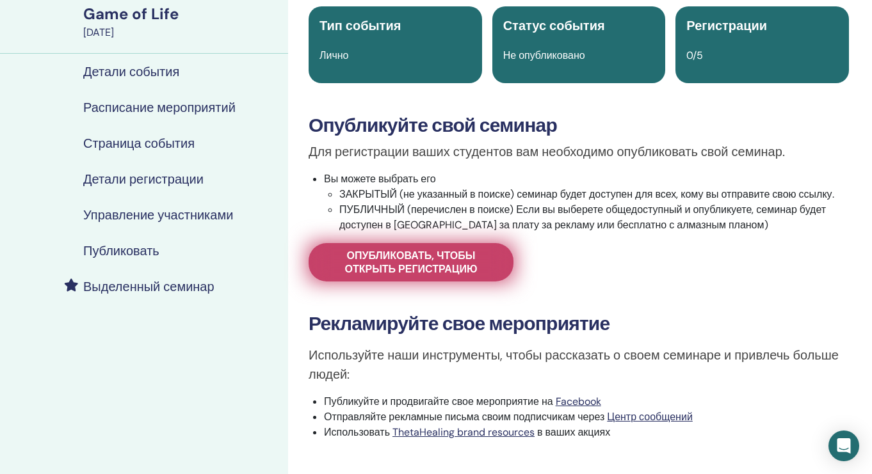
click at [435, 259] on span "Опубликовать, чтобы открыть регистрацию" at bounding box center [411, 262] width 173 height 27
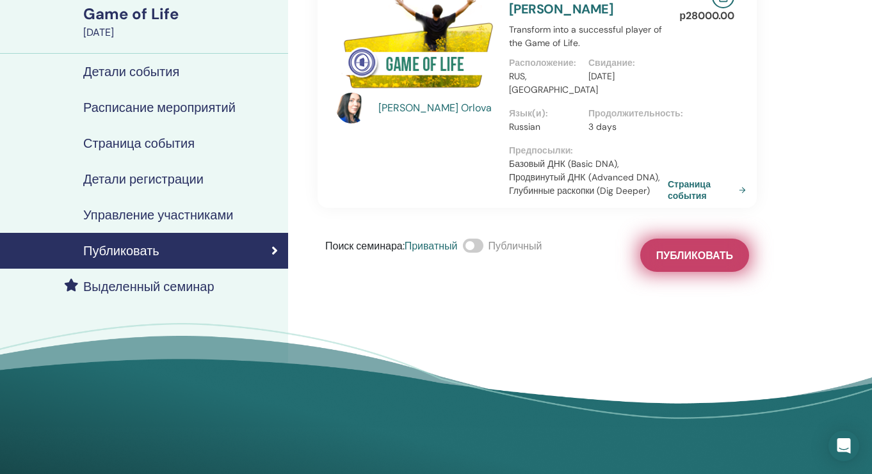
click at [710, 249] on span "Публиковать" at bounding box center [694, 255] width 77 height 13
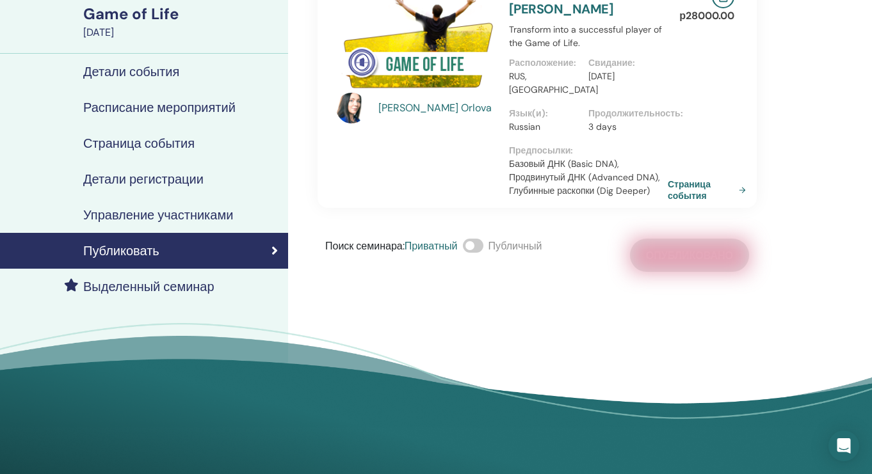
click at [710, 244] on div "Поиск семинара : Приватный Публичный Опубликовано" at bounding box center [537, 255] width 439 height 33
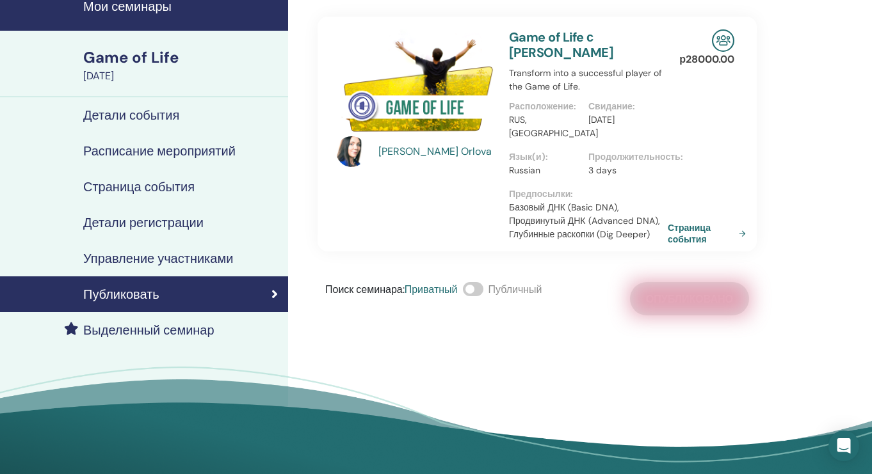
scroll to position [74, 0]
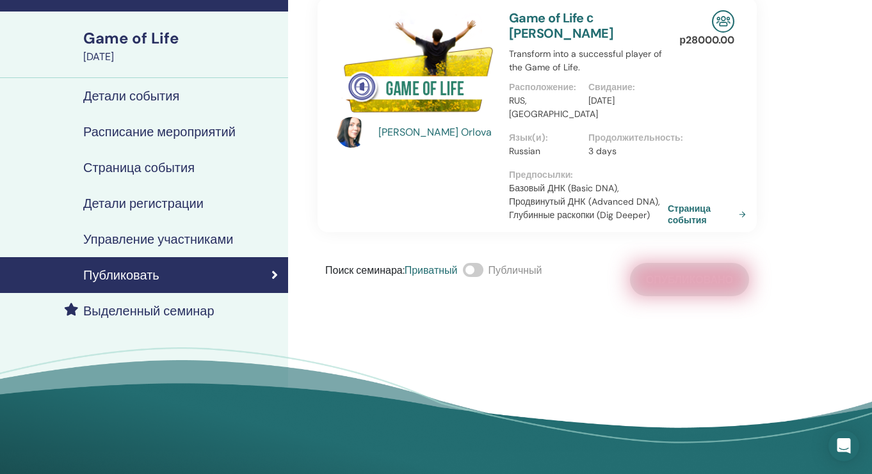
click at [590, 131] on p "Продолжительность :" at bounding box center [624, 137] width 72 height 13
click at [681, 268] on div "Поиск семинара : Приватный Публичный Опубликовано" at bounding box center [537, 279] width 439 height 33
click at [685, 185] on div "[PERSON_NAME] Game of Life с [PERSON_NAME] Transform into a successful player o…" at bounding box center [537, 114] width 443 height 235
click at [691, 206] on link "Страница события" at bounding box center [711, 214] width 83 height 23
